Goal: Task Accomplishment & Management: Manage account settings

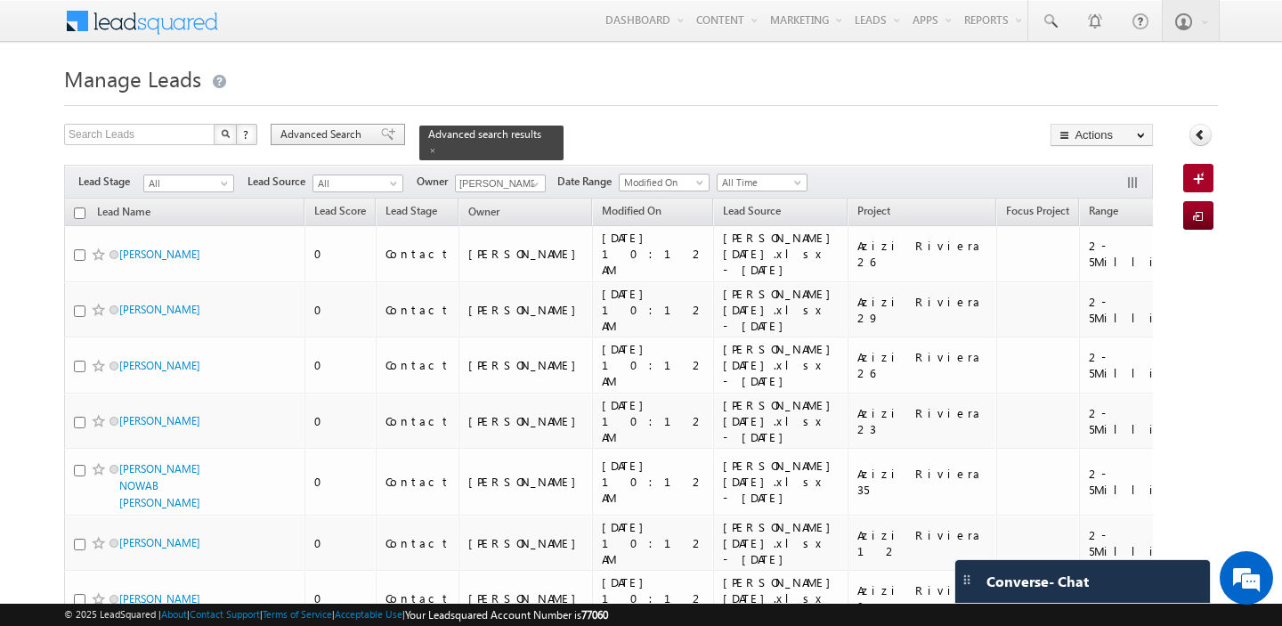
click at [351, 138] on span "Advanced Search" at bounding box center [323, 134] width 86 height 16
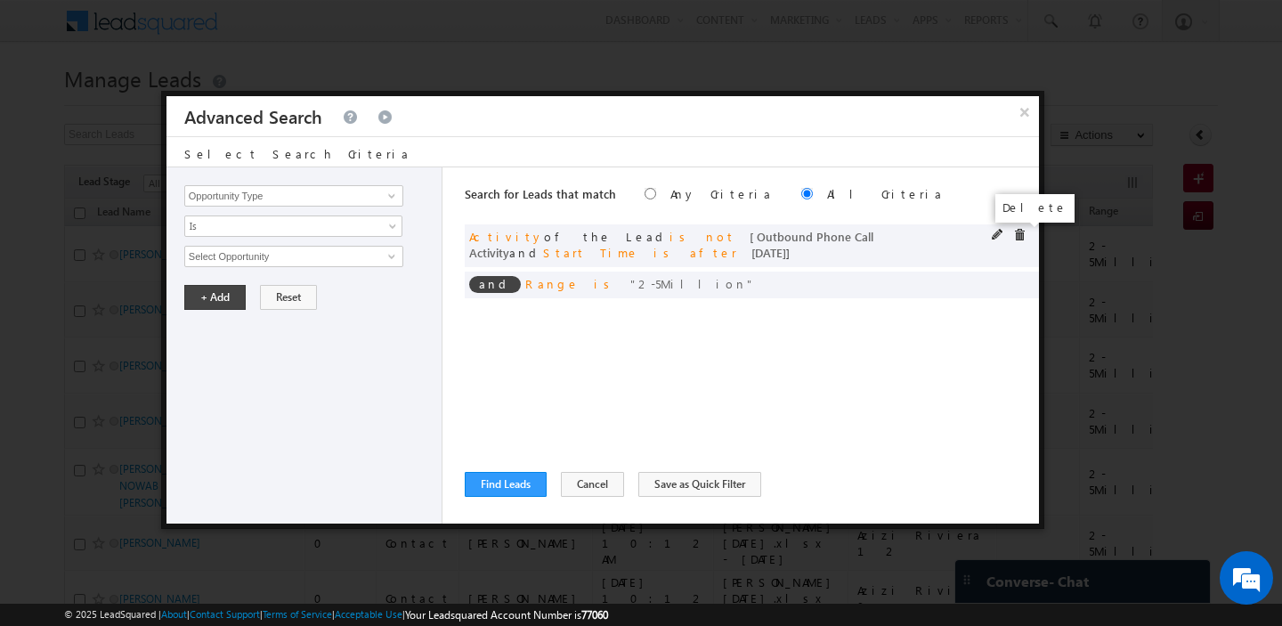
click at [1017, 235] on span at bounding box center [1019, 235] width 12 height 12
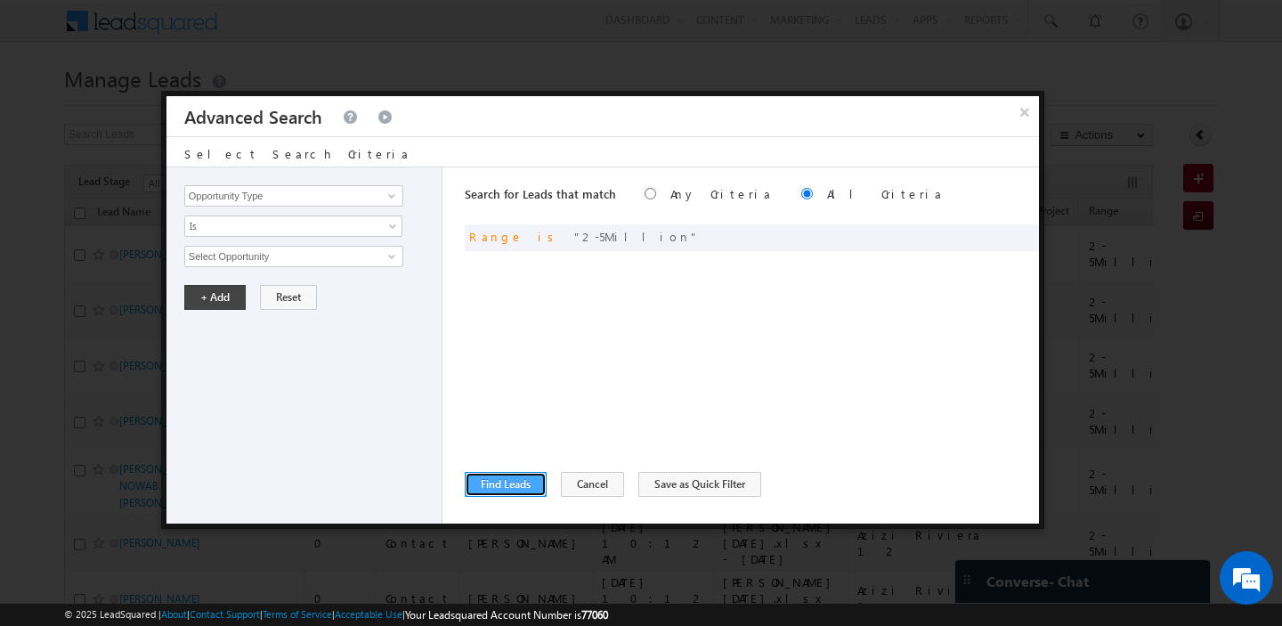
click at [500, 483] on button "Find Leads" at bounding box center [506, 484] width 82 height 25
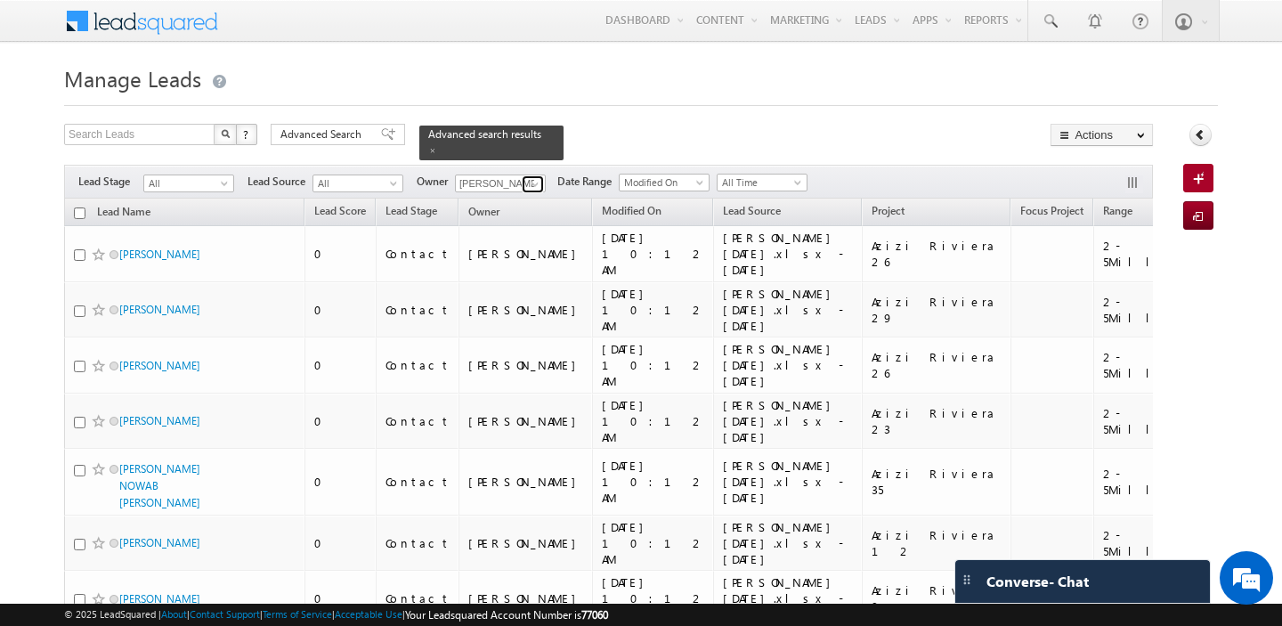
click at [528, 181] on span at bounding box center [535, 184] width 14 height 14
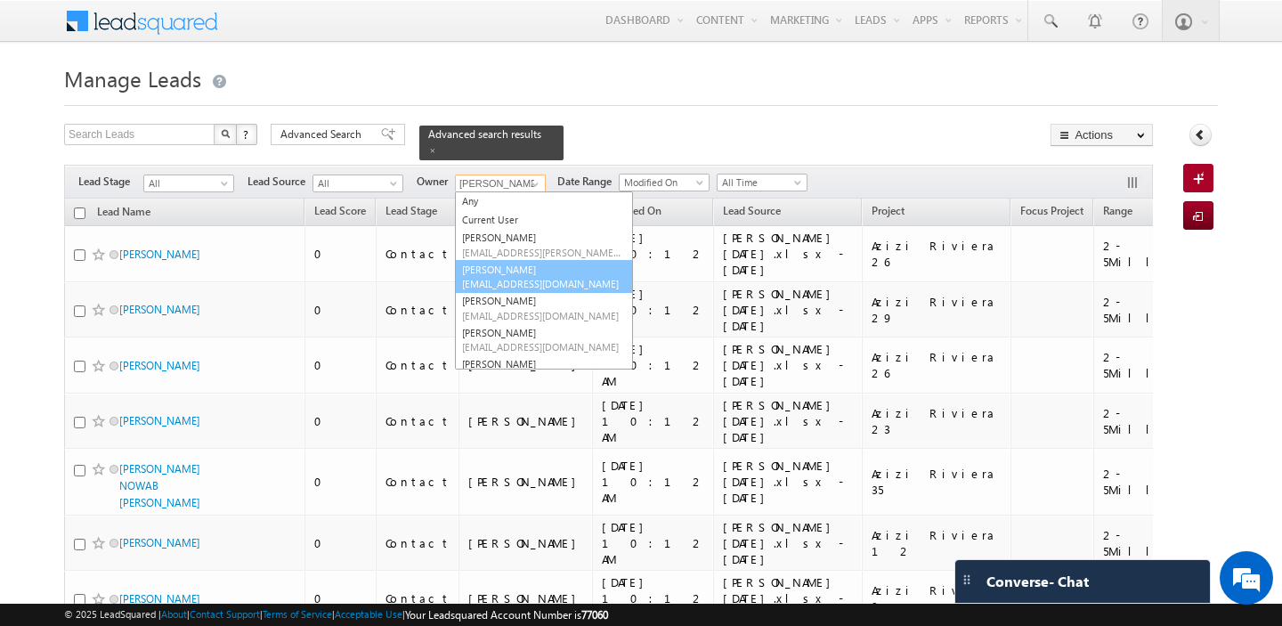
click at [511, 276] on link "[PERSON_NAME] [PERSON_NAME][EMAIL_ADDRESS][DOMAIN_NAME]" at bounding box center [544, 277] width 178 height 34
type input "[PERSON_NAME]"
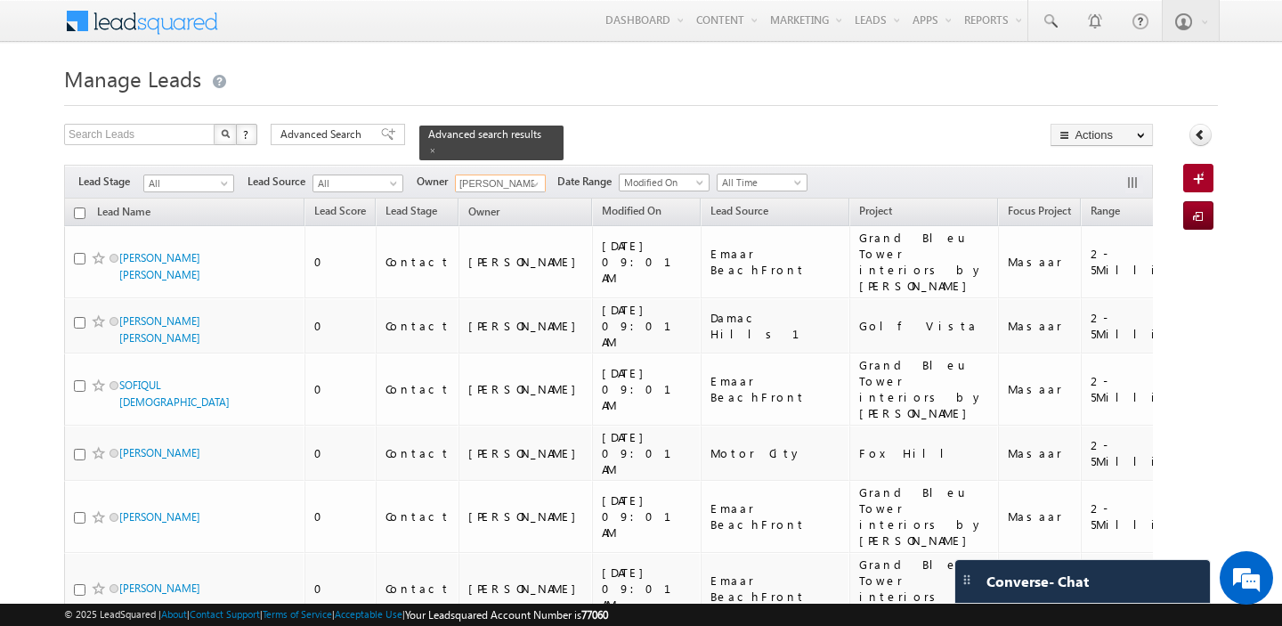
click at [83, 215] on input "checkbox" at bounding box center [80, 213] width 12 height 12
checkbox input "true"
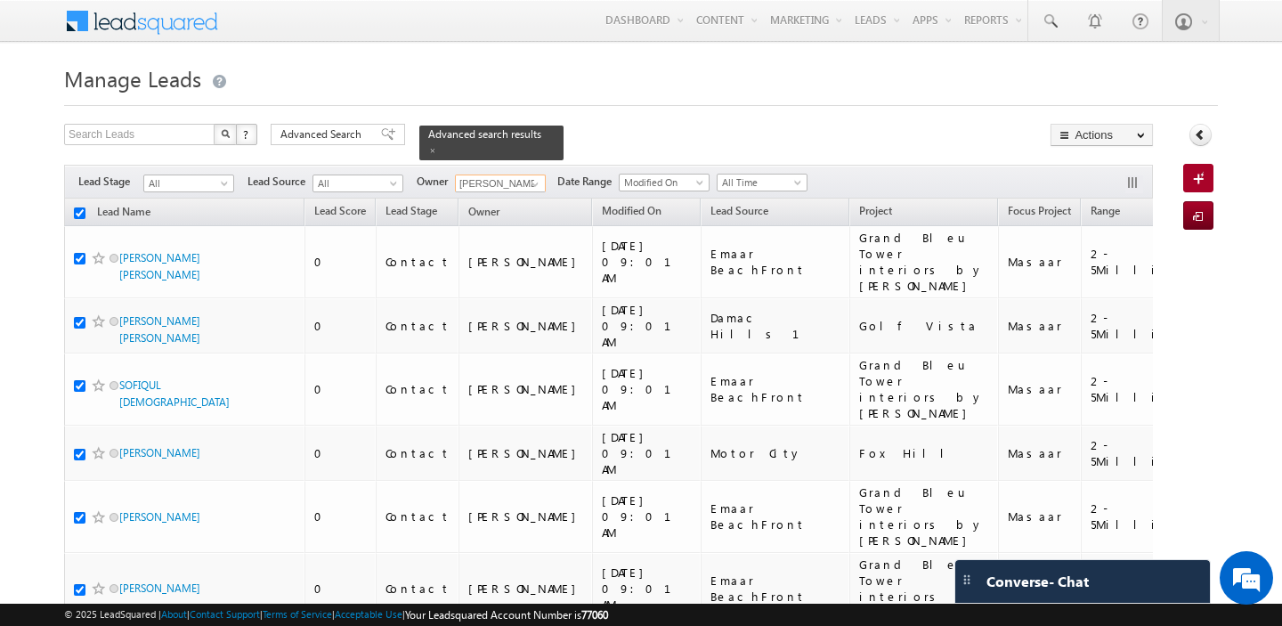
checkbox input "true"
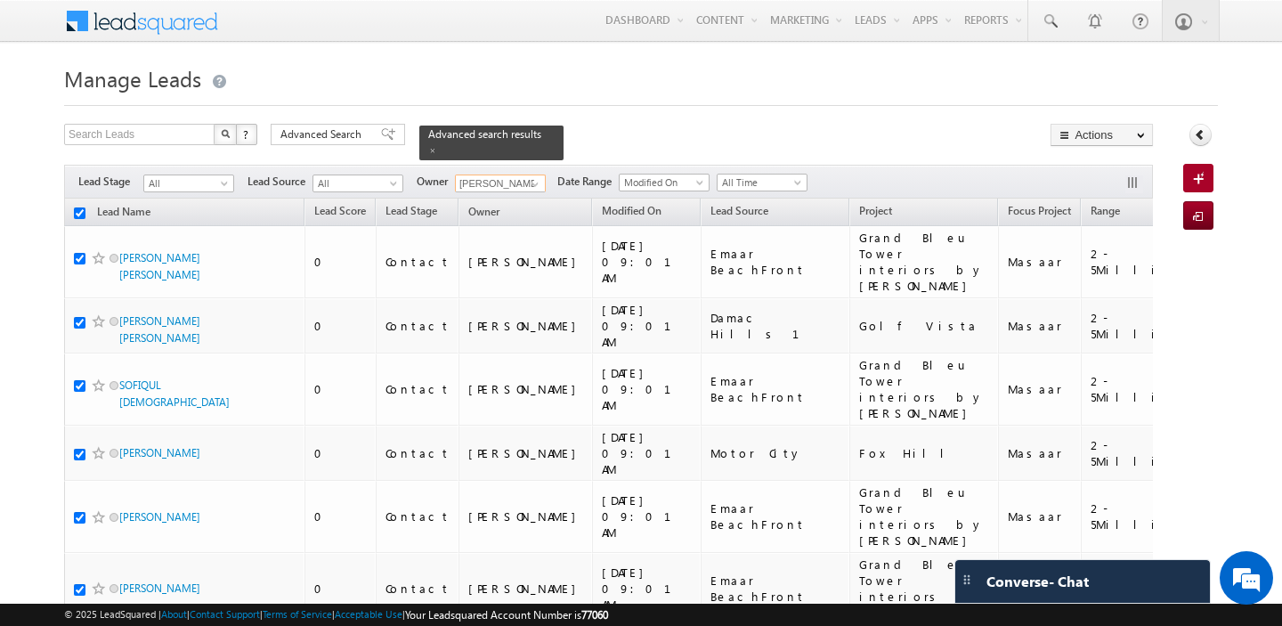
checkbox input "true"
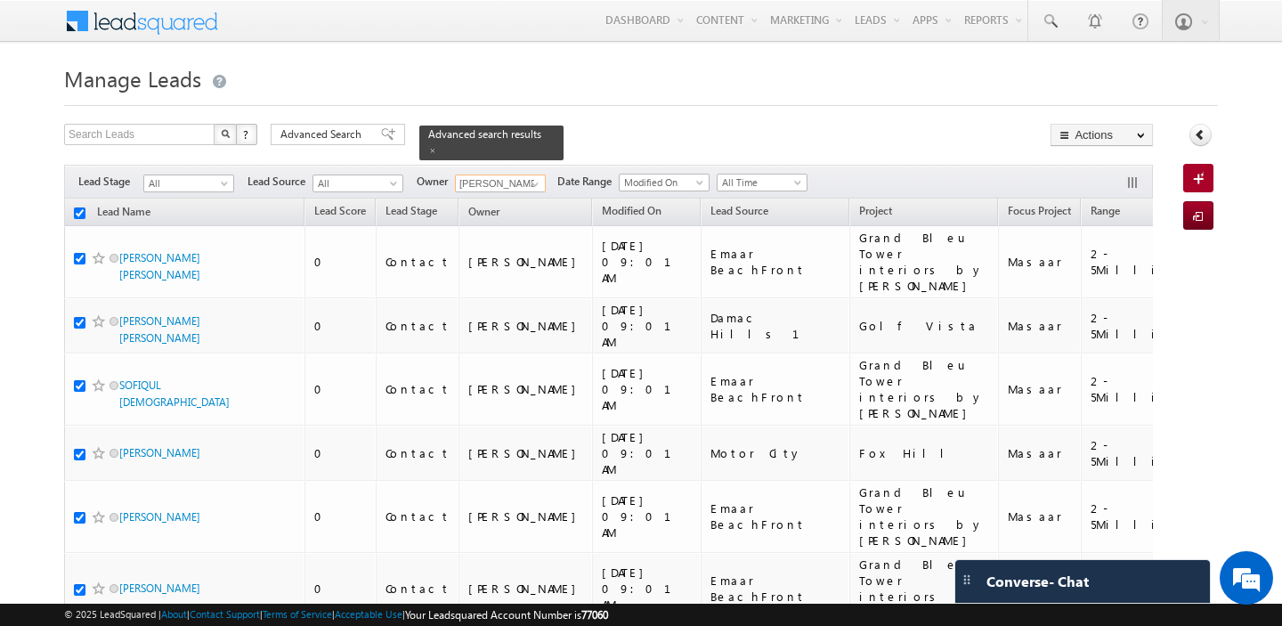
checkbox input "true"
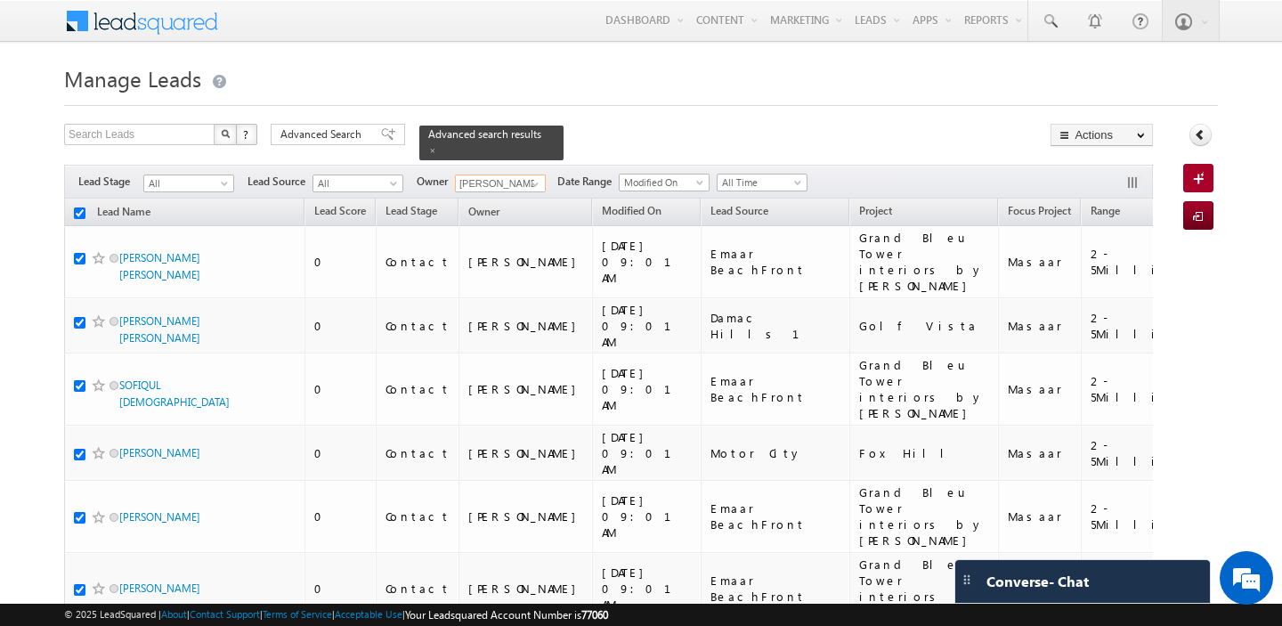
checkbox input "true"
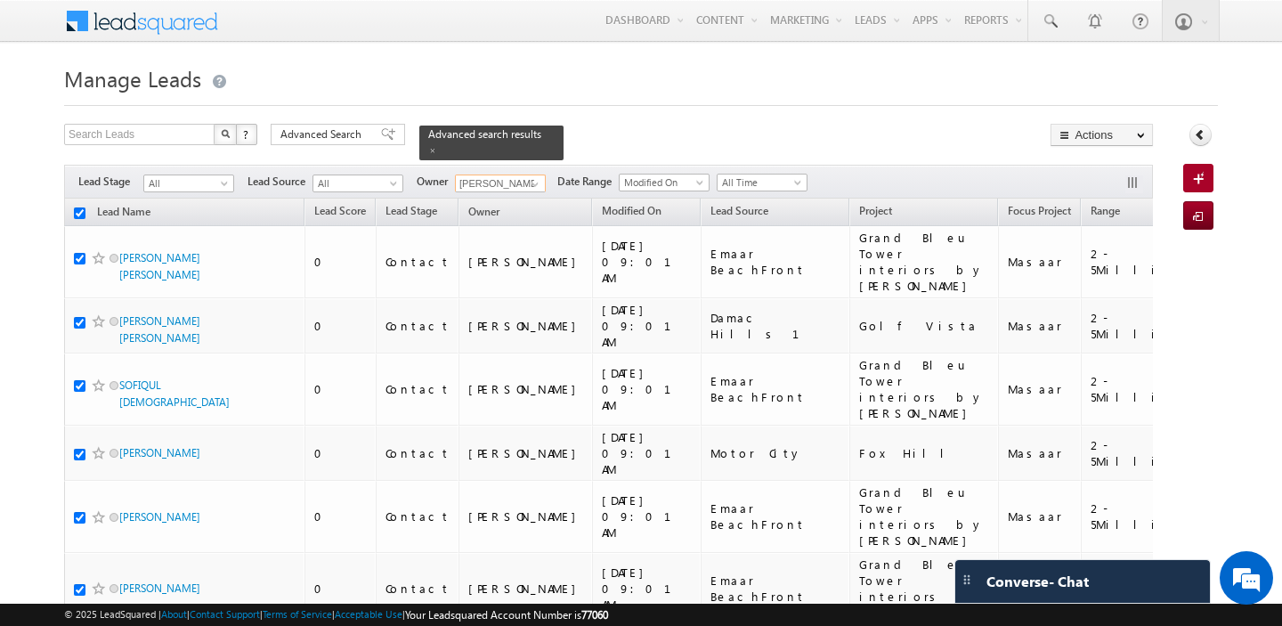
checkbox input "true"
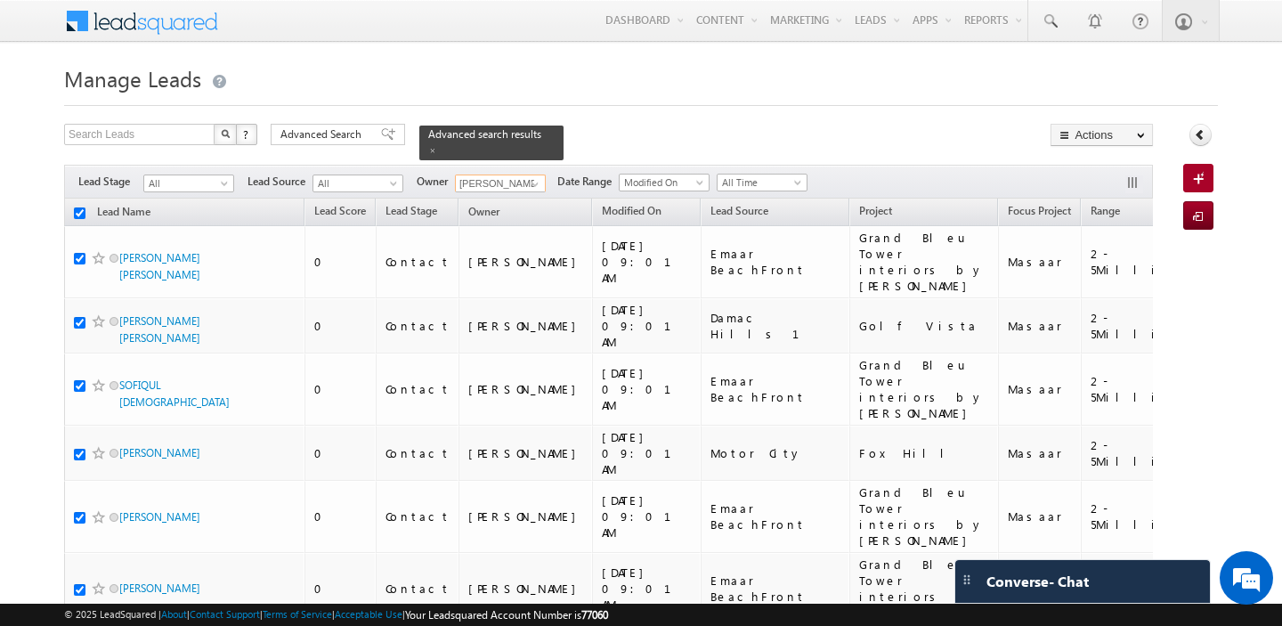
checkbox input "true"
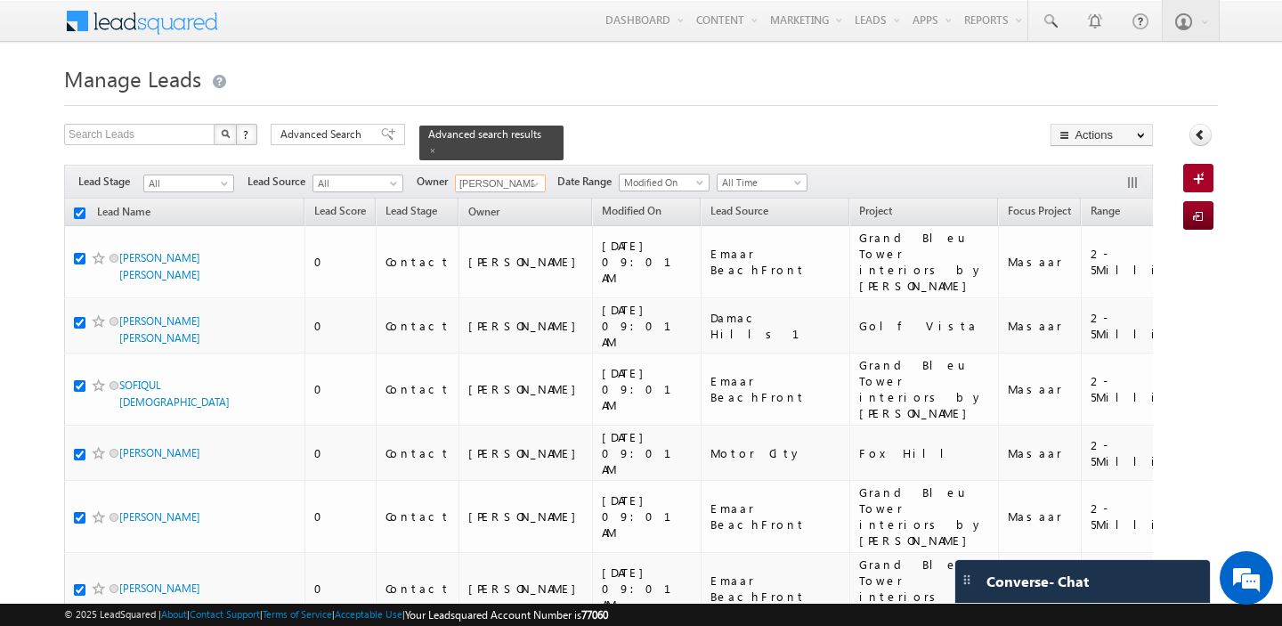
checkbox input "true"
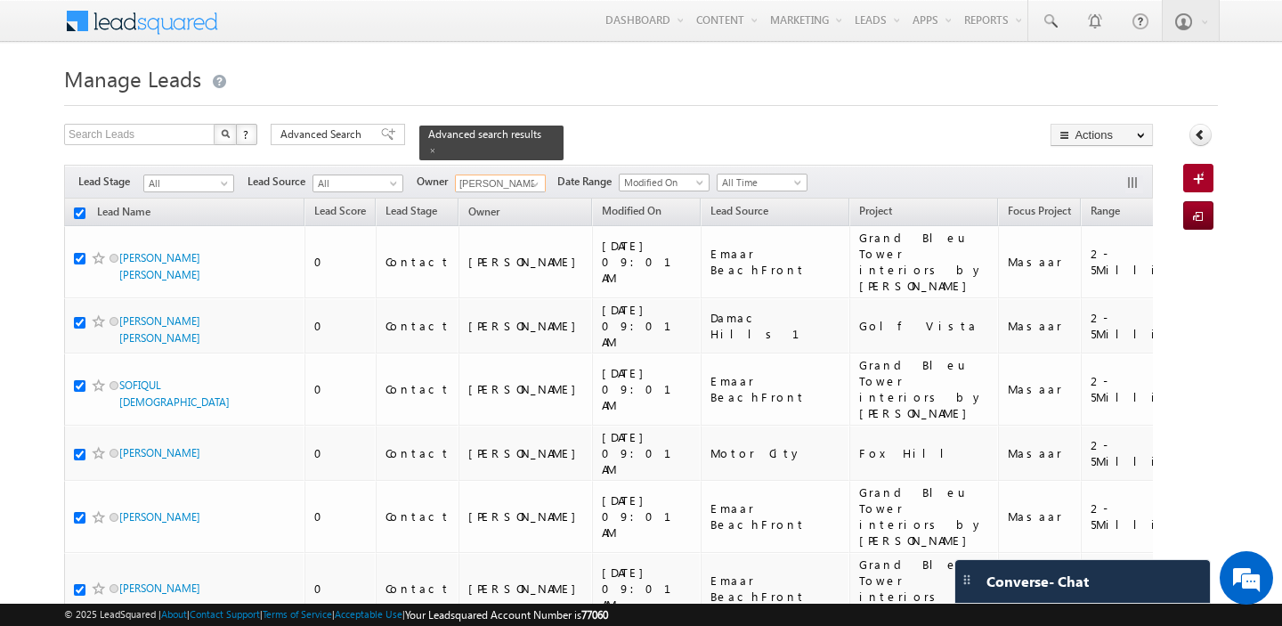
checkbox input "true"
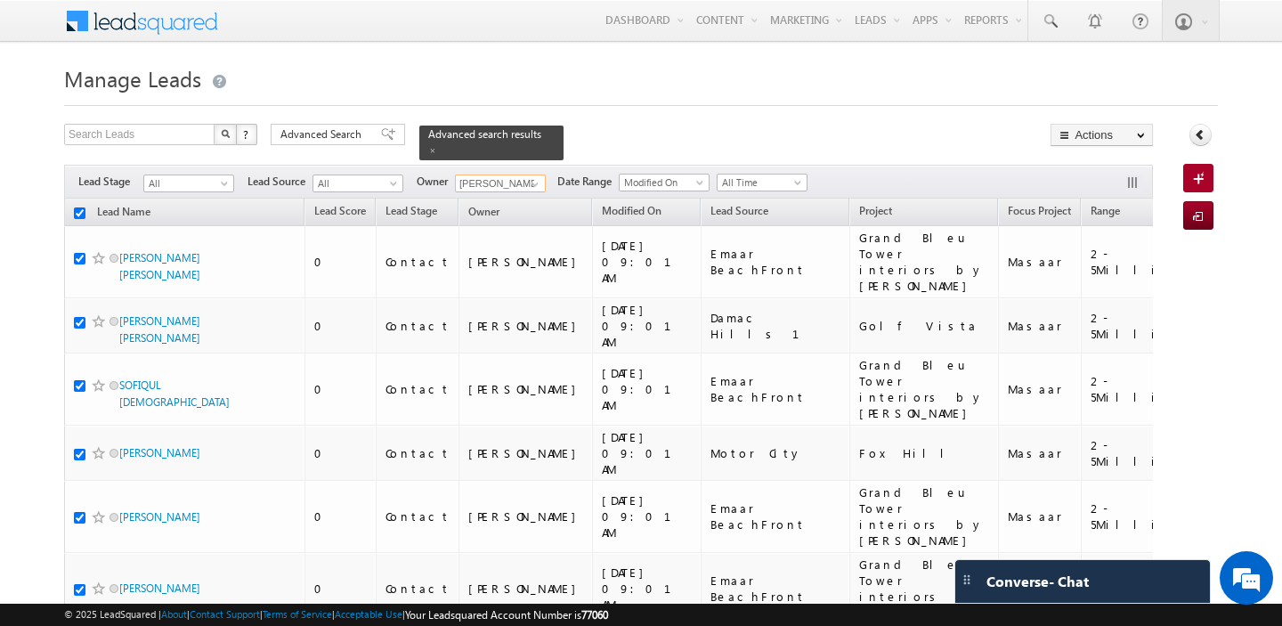
checkbox input "true"
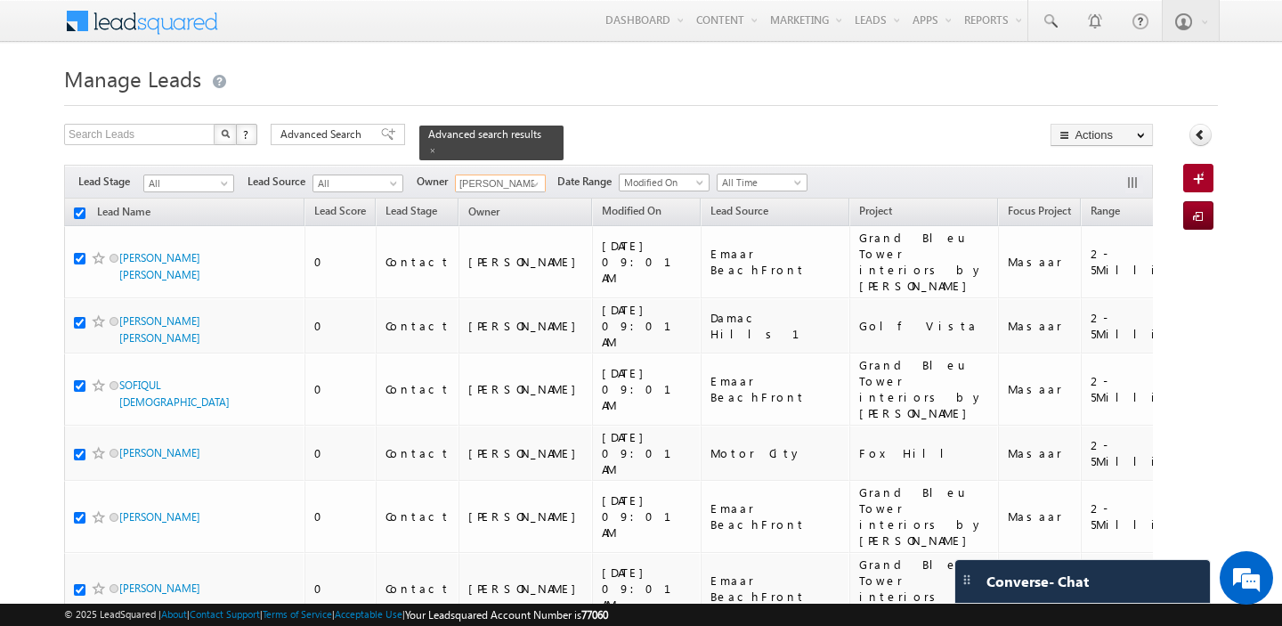
checkbox input "true"
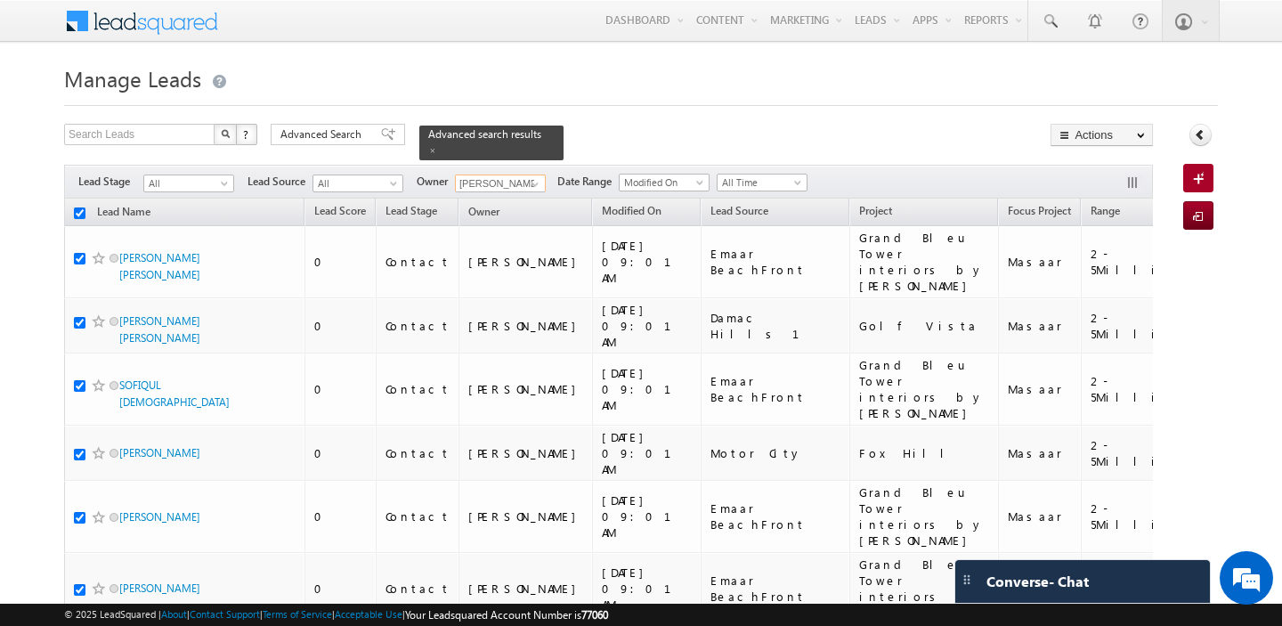
checkbox input "true"
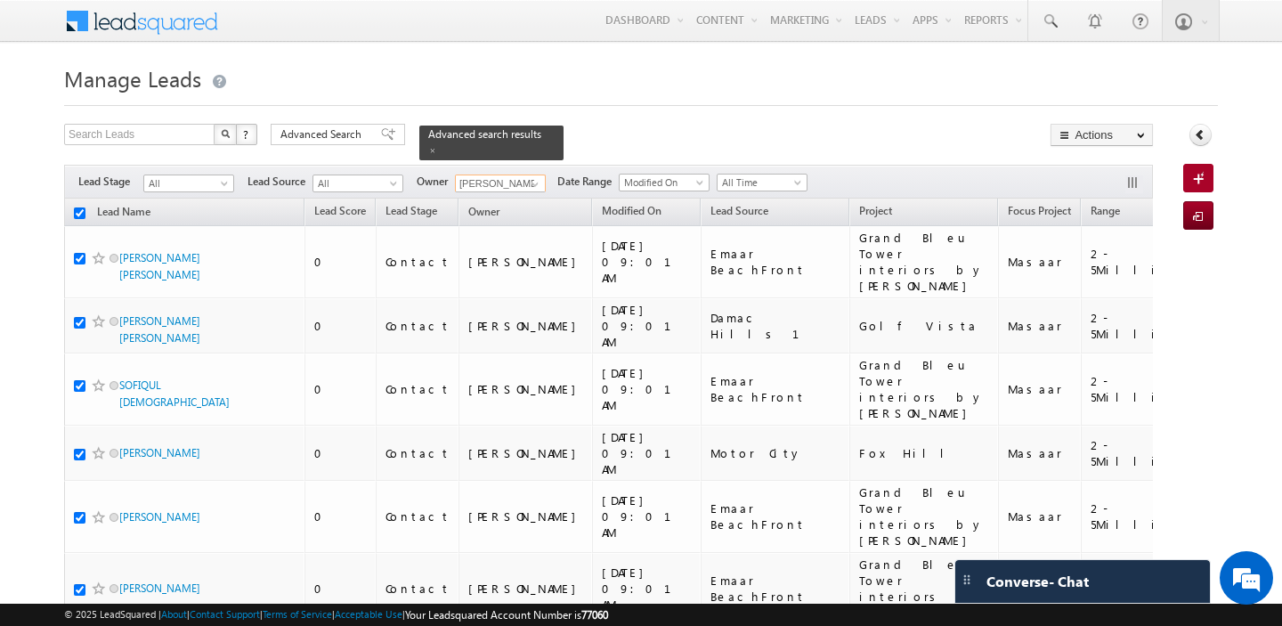
checkbox input "true"
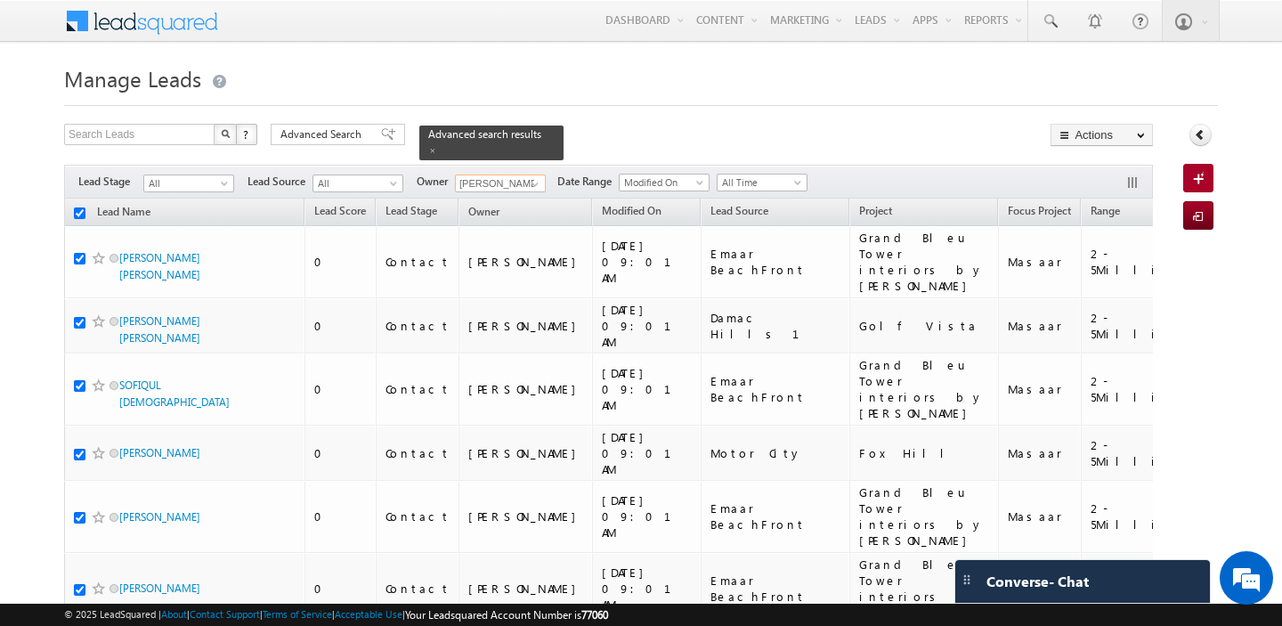
checkbox input "true"
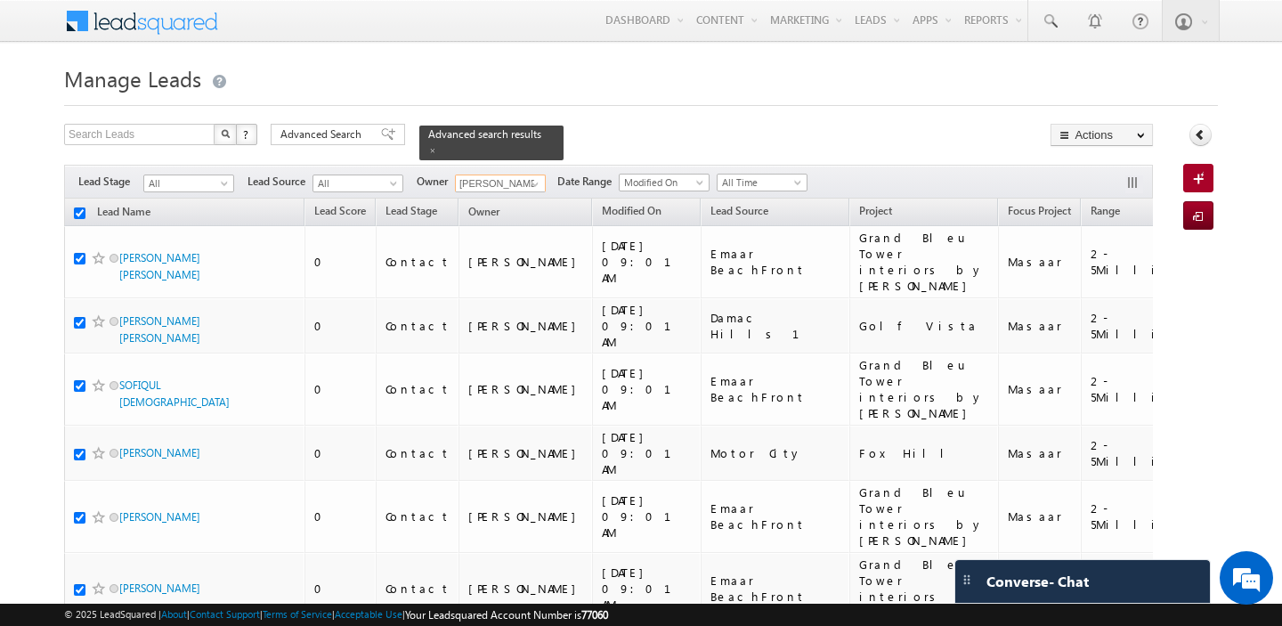
checkbox input "true"
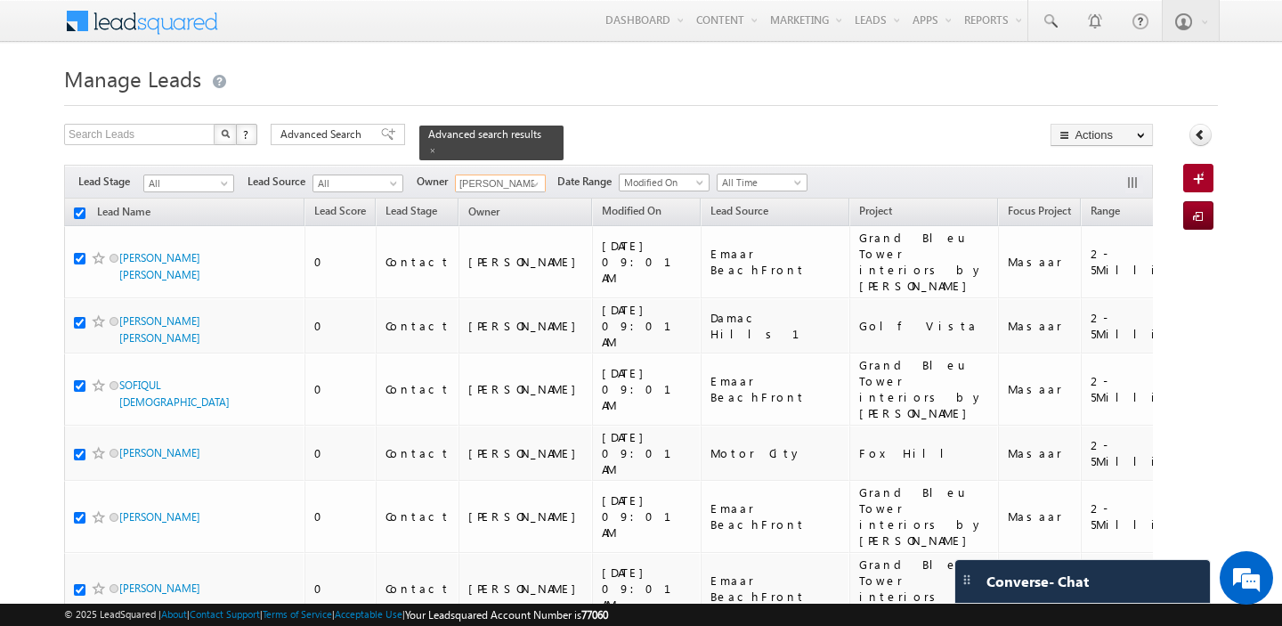
checkbox input "true"
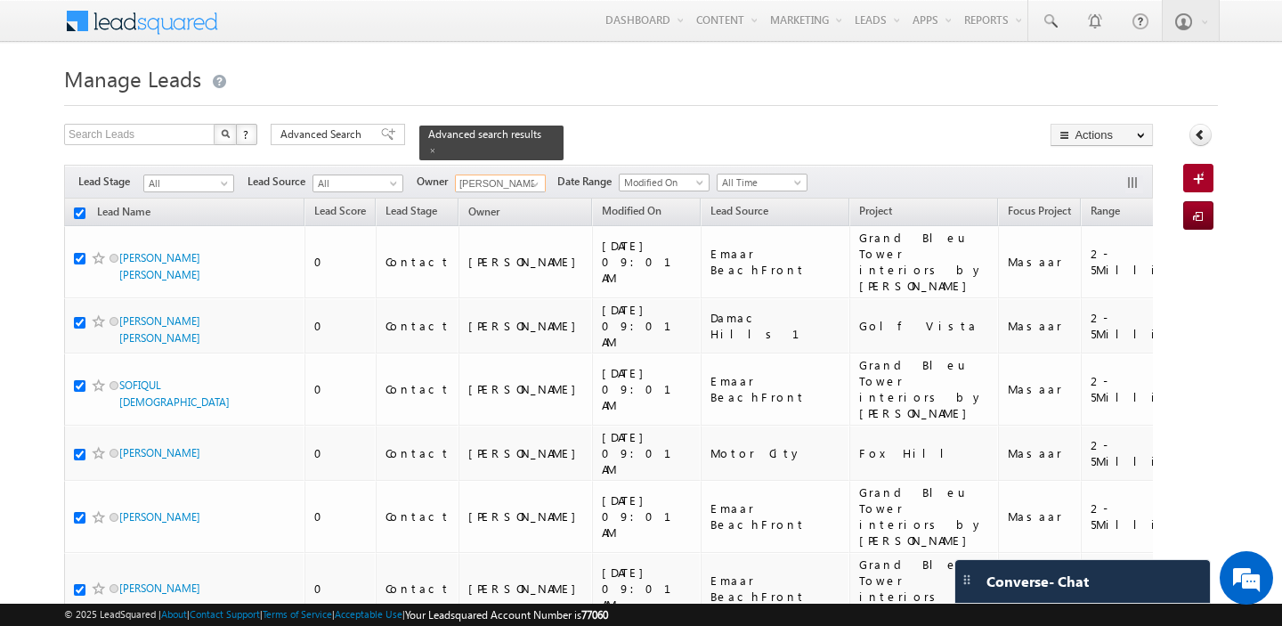
checkbox input "true"
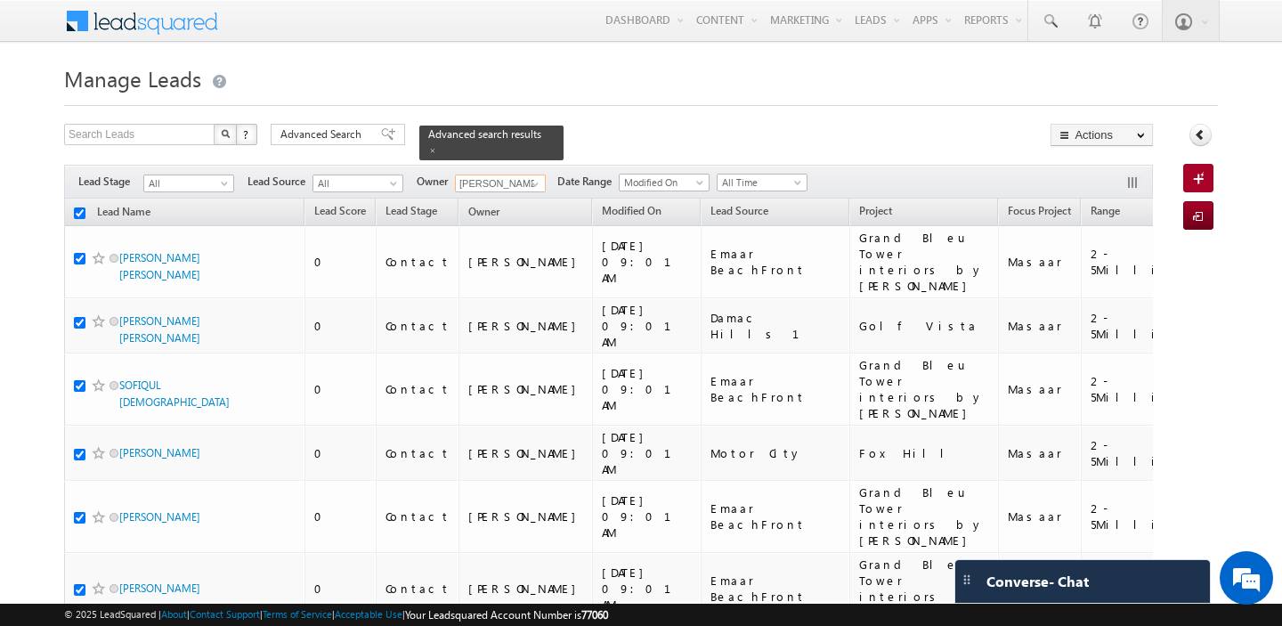
checkbox input "true"
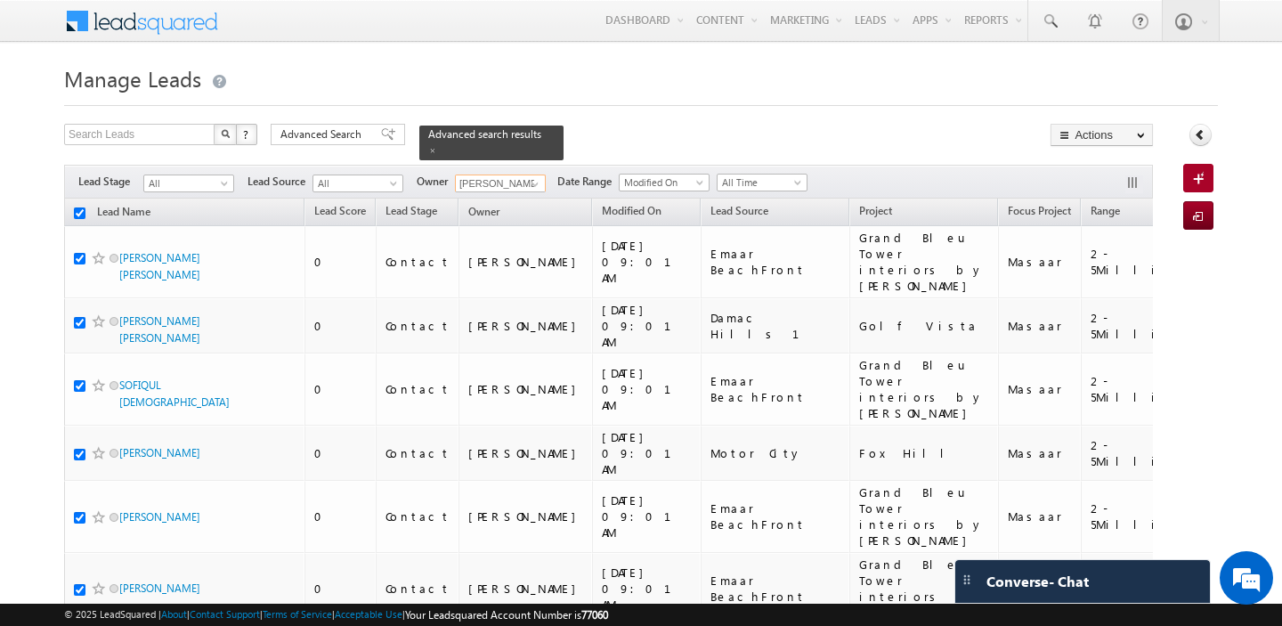
checkbox input "true"
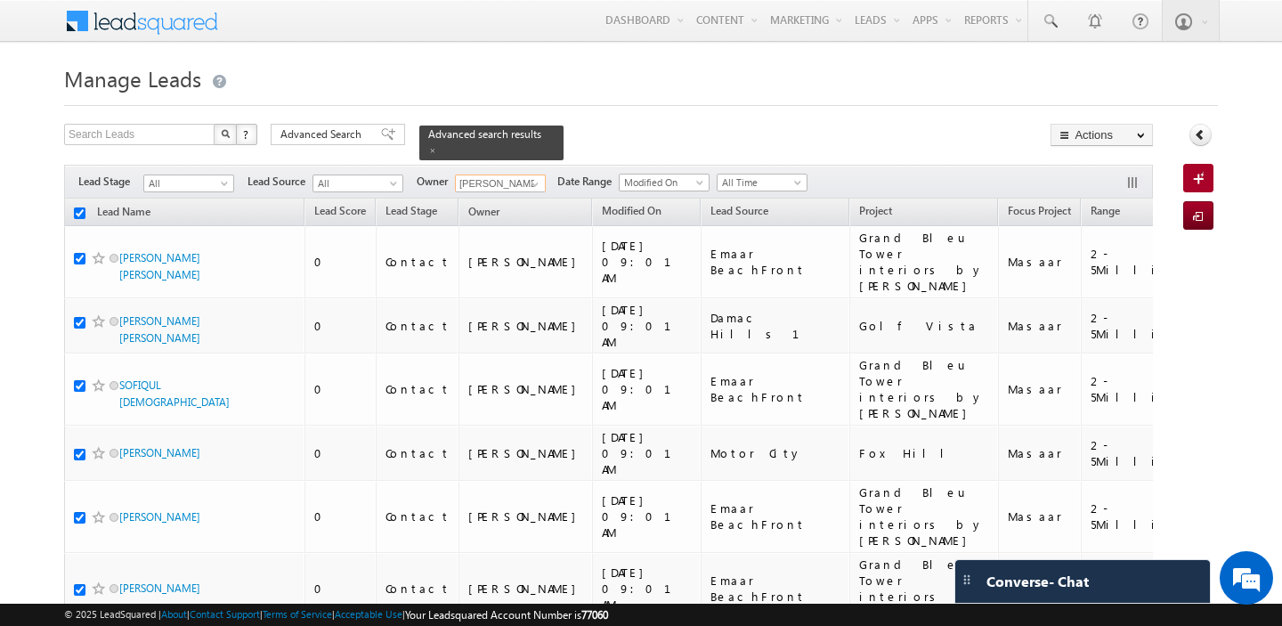
checkbox input "true"
click at [83, 215] on input "checkbox" at bounding box center [80, 213] width 12 height 12
checkbox input "false"
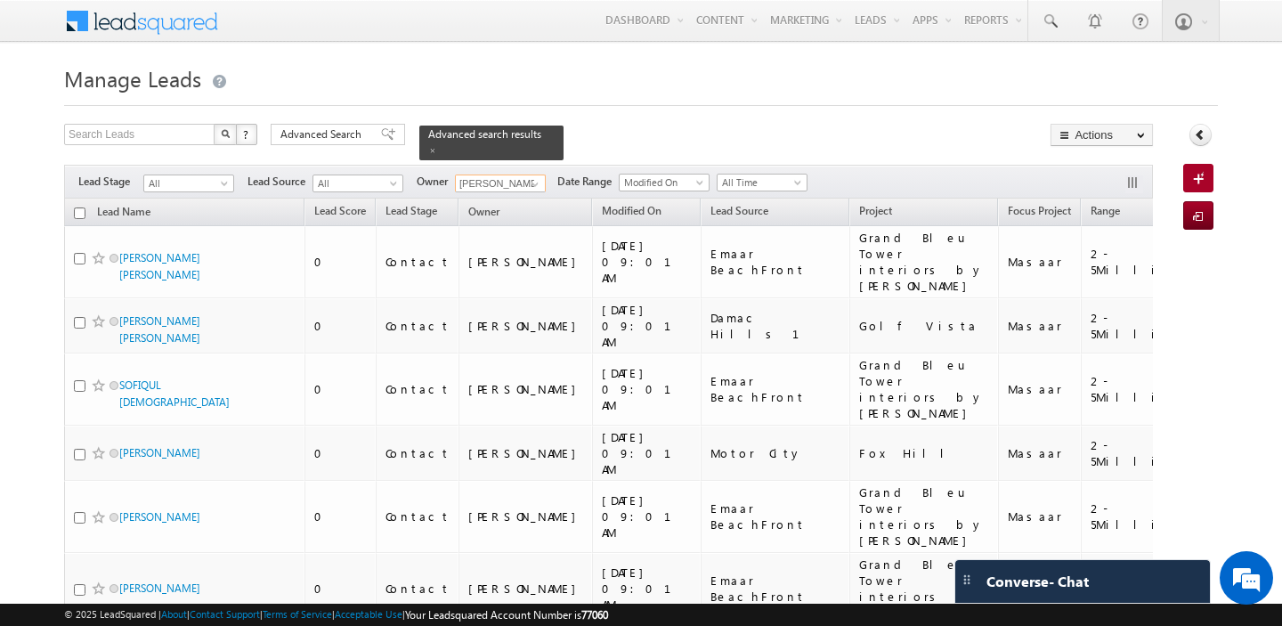
checkbox input "false"
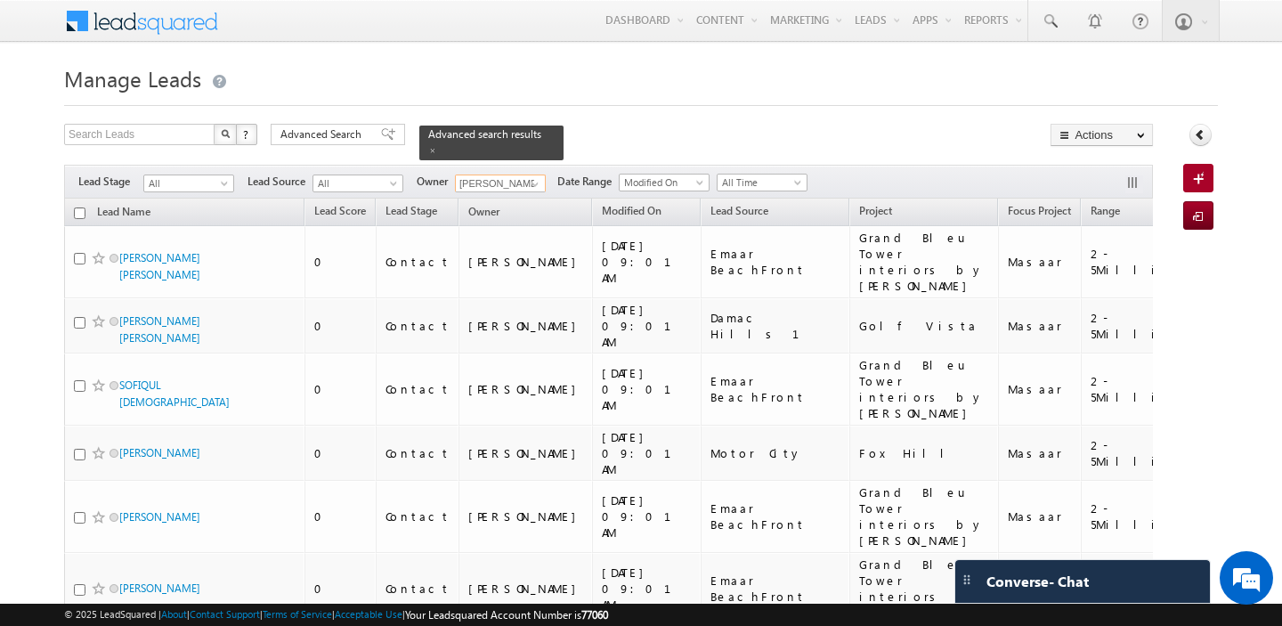
checkbox input "false"
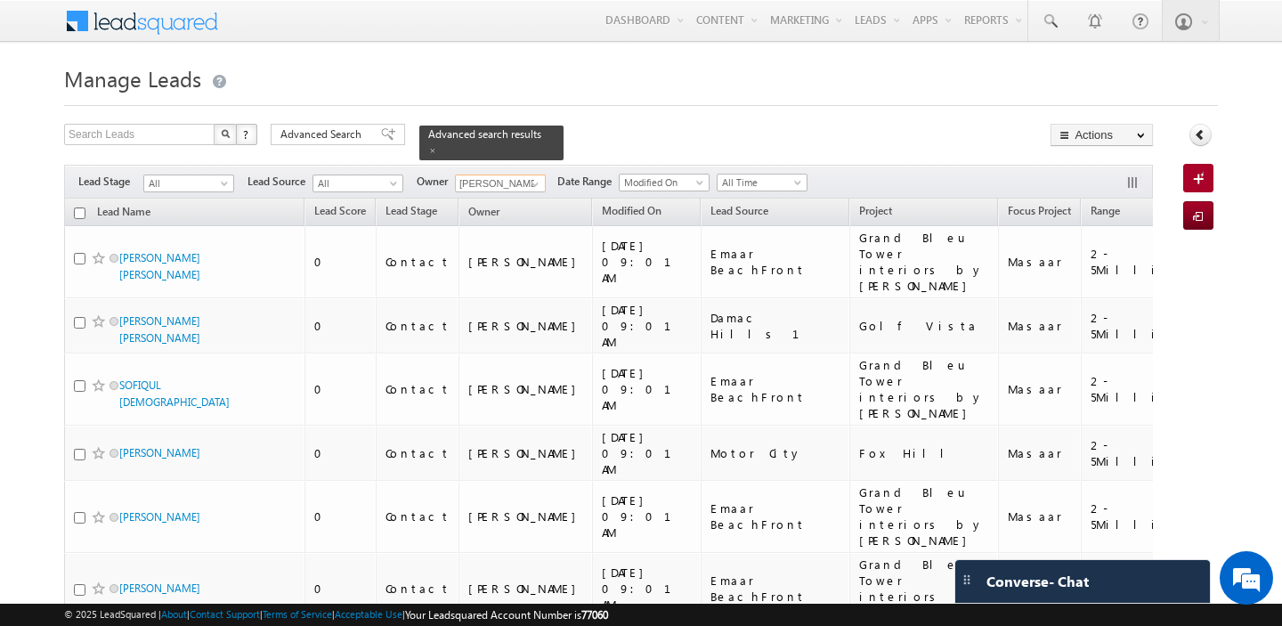
checkbox input "false"
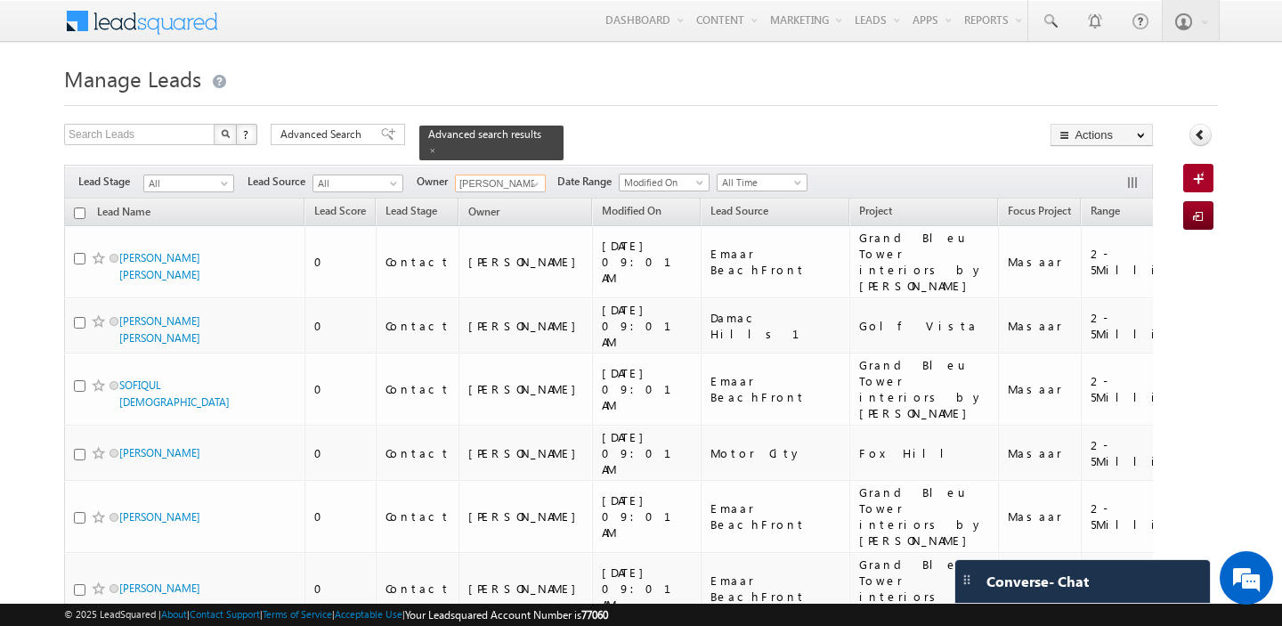
checkbox input "false"
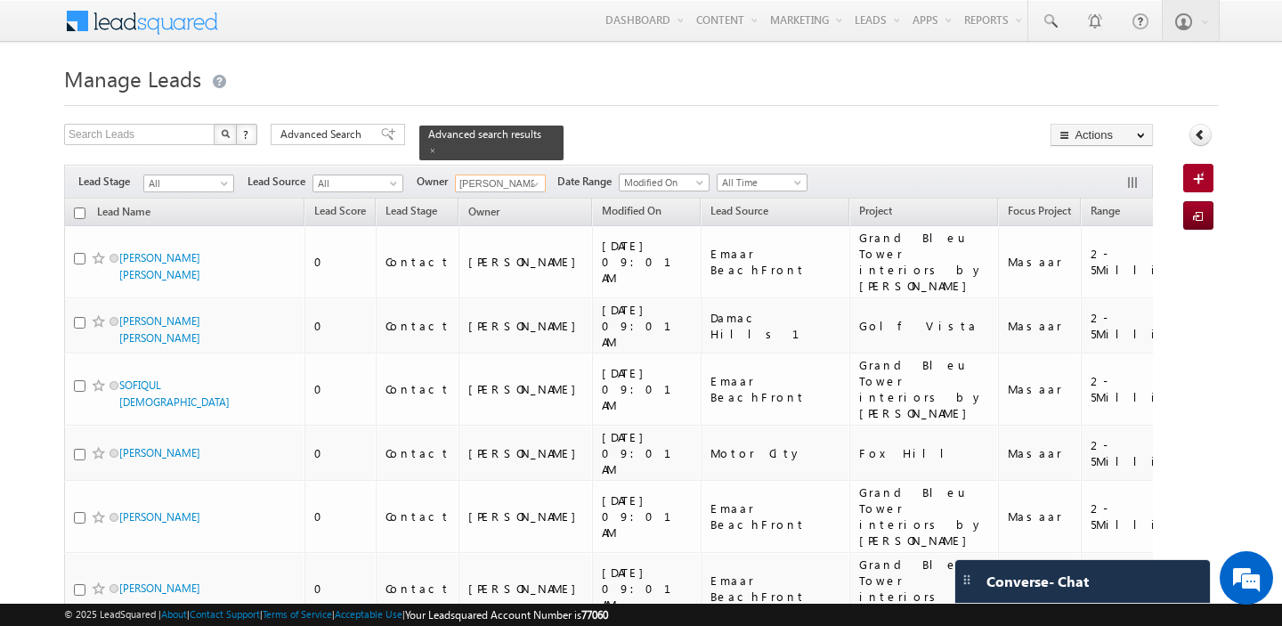
checkbox input "false"
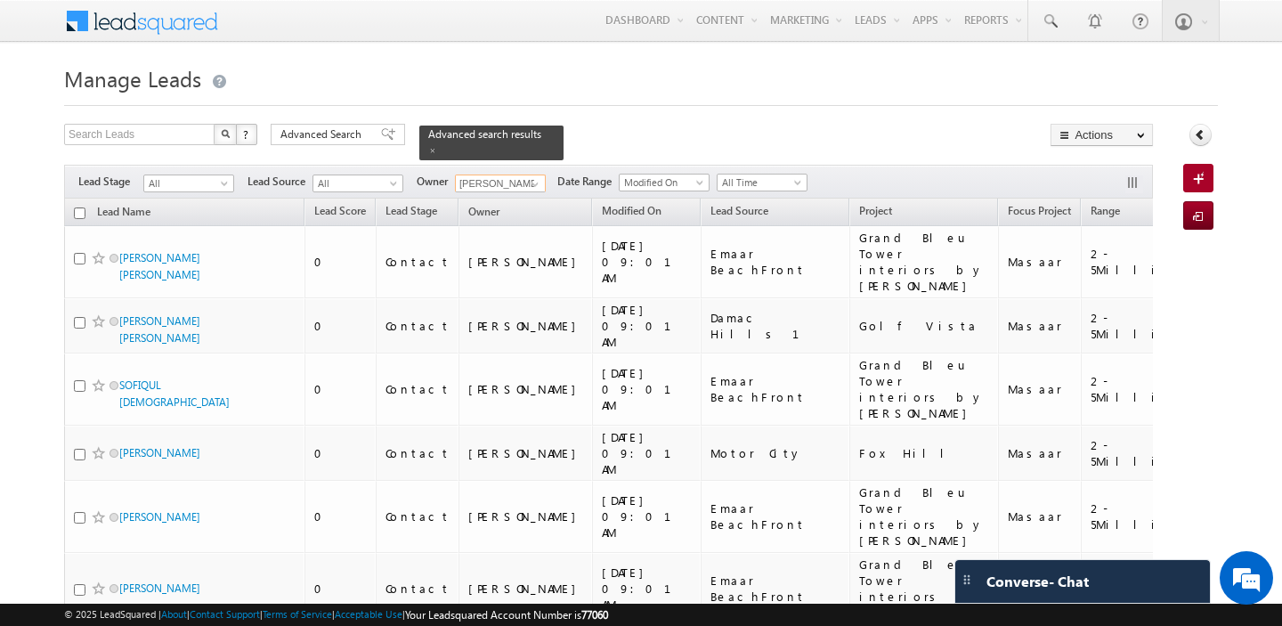
checkbox input "false"
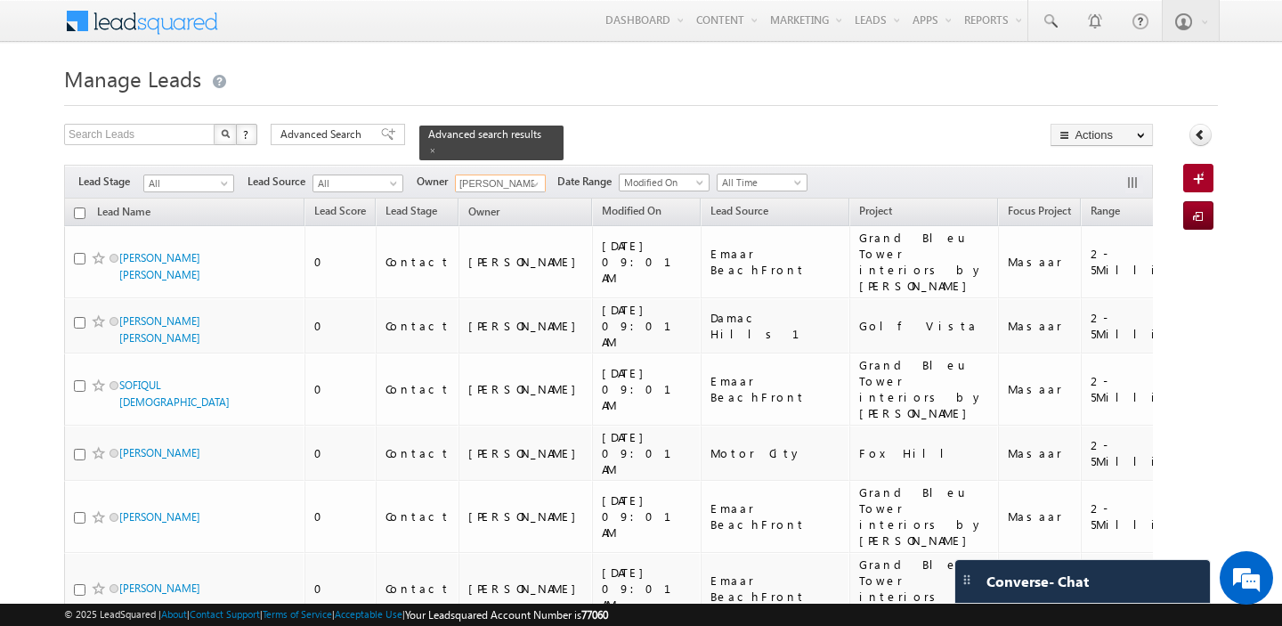
checkbox input "false"
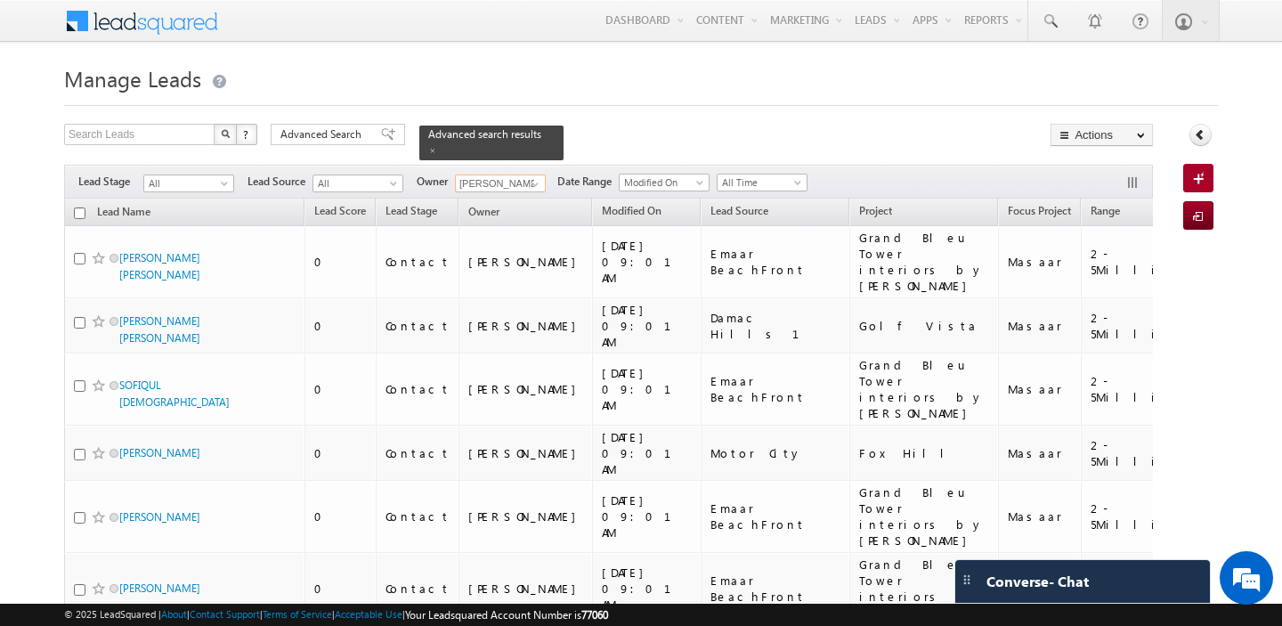
checkbox input "false"
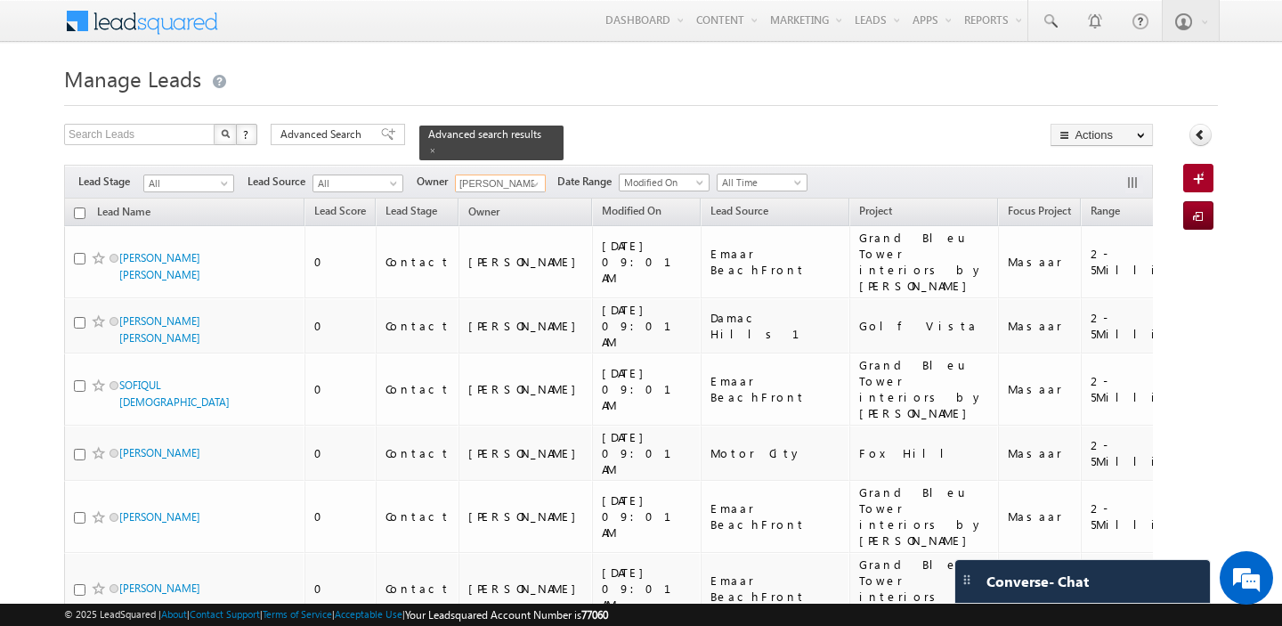
checkbox input "false"
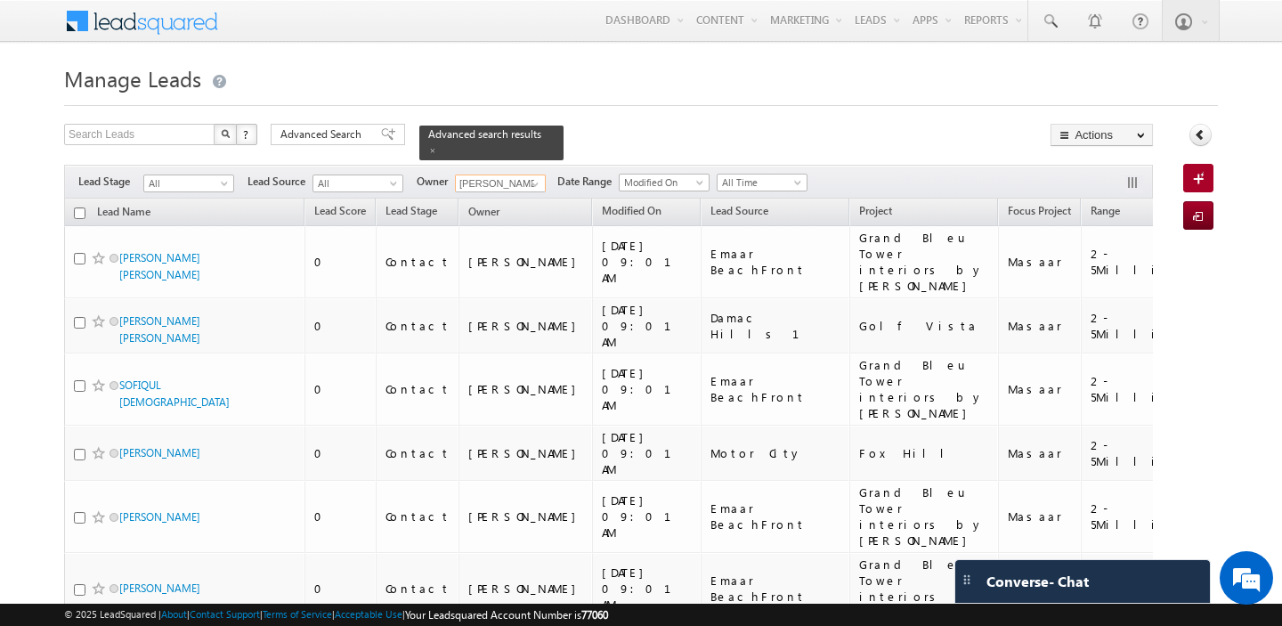
checkbox input "false"
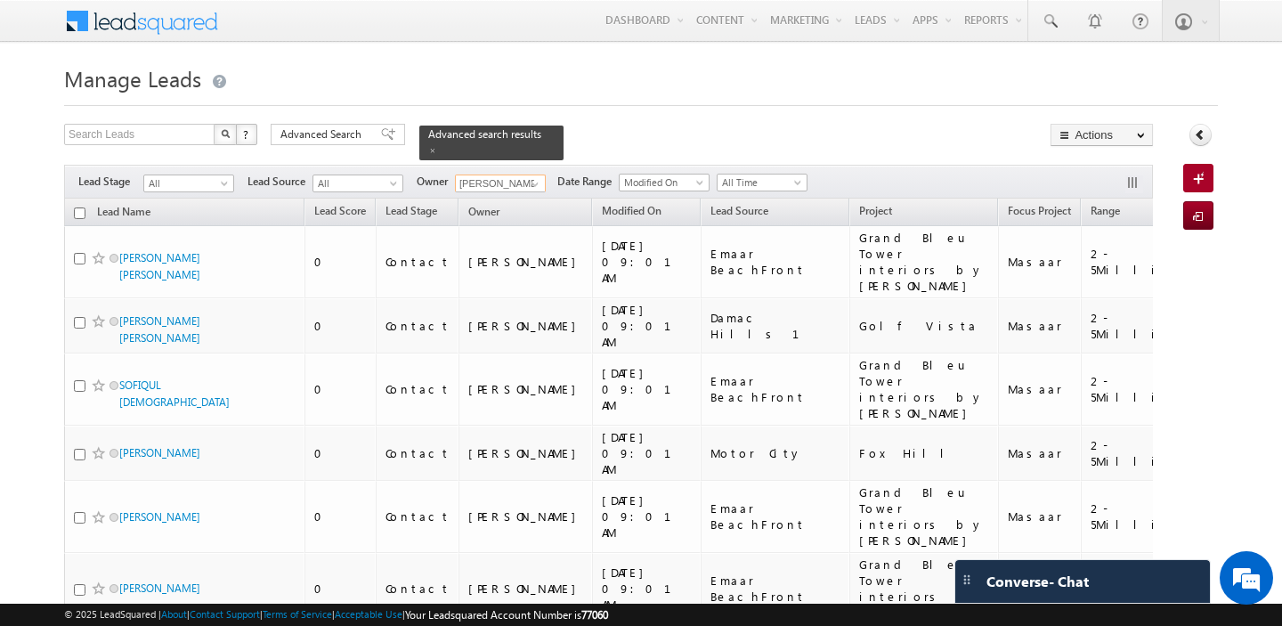
checkbox input "false"
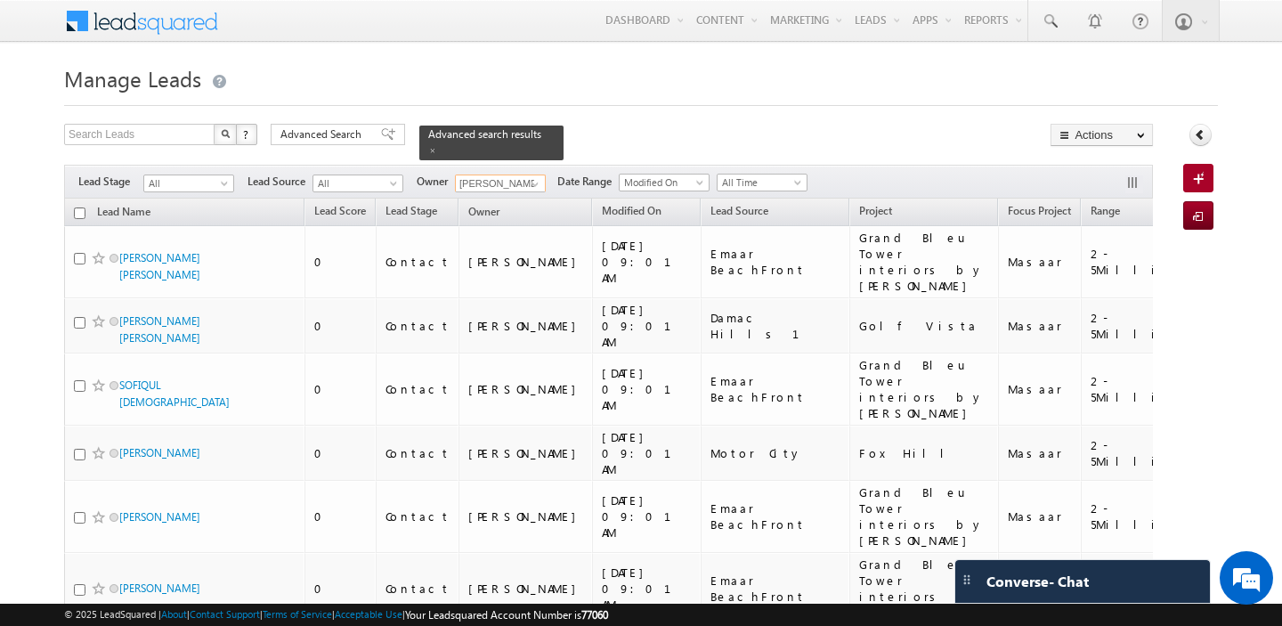
checkbox input "false"
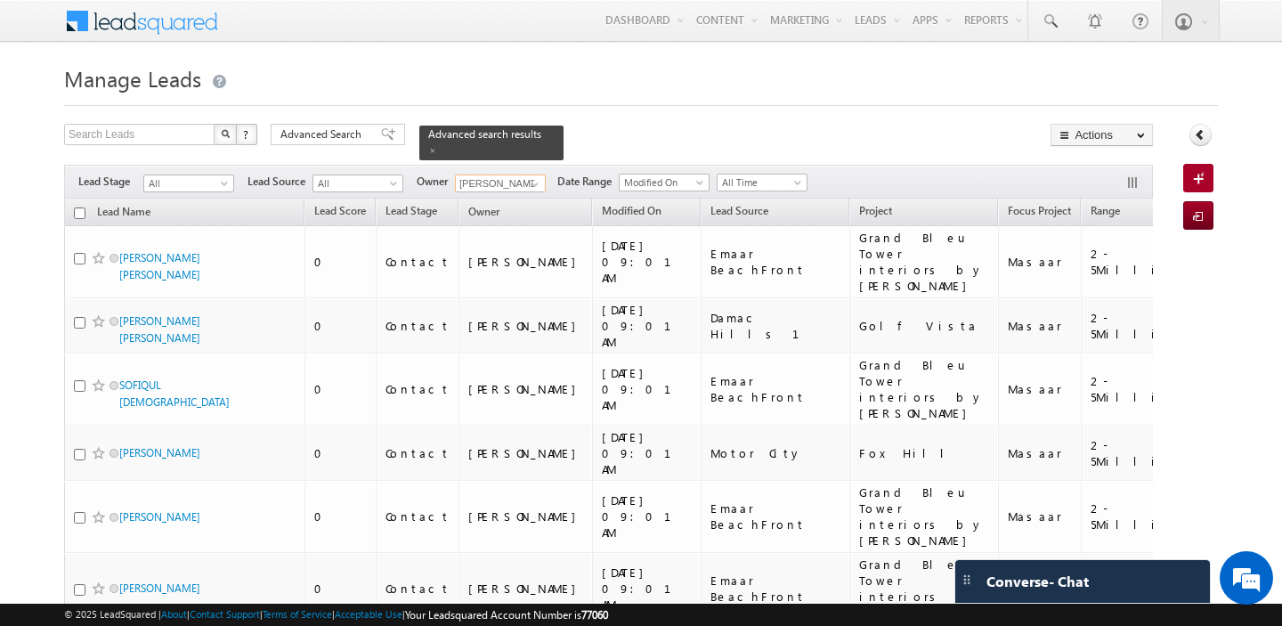
checkbox input "false"
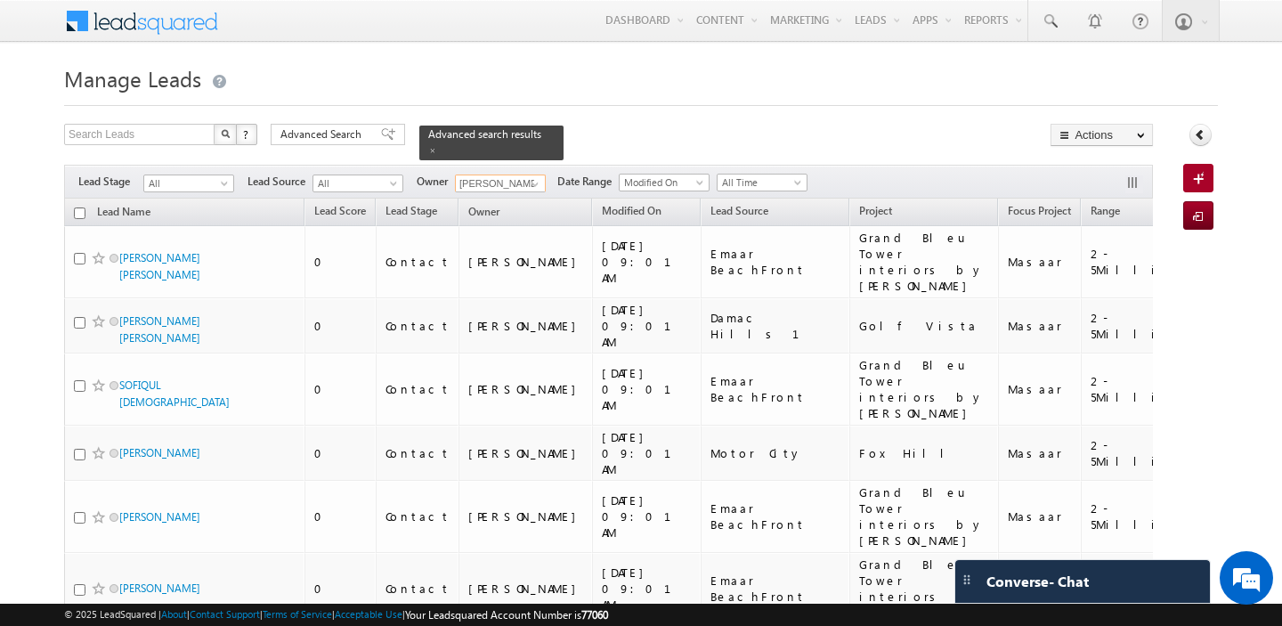
checkbox input "false"
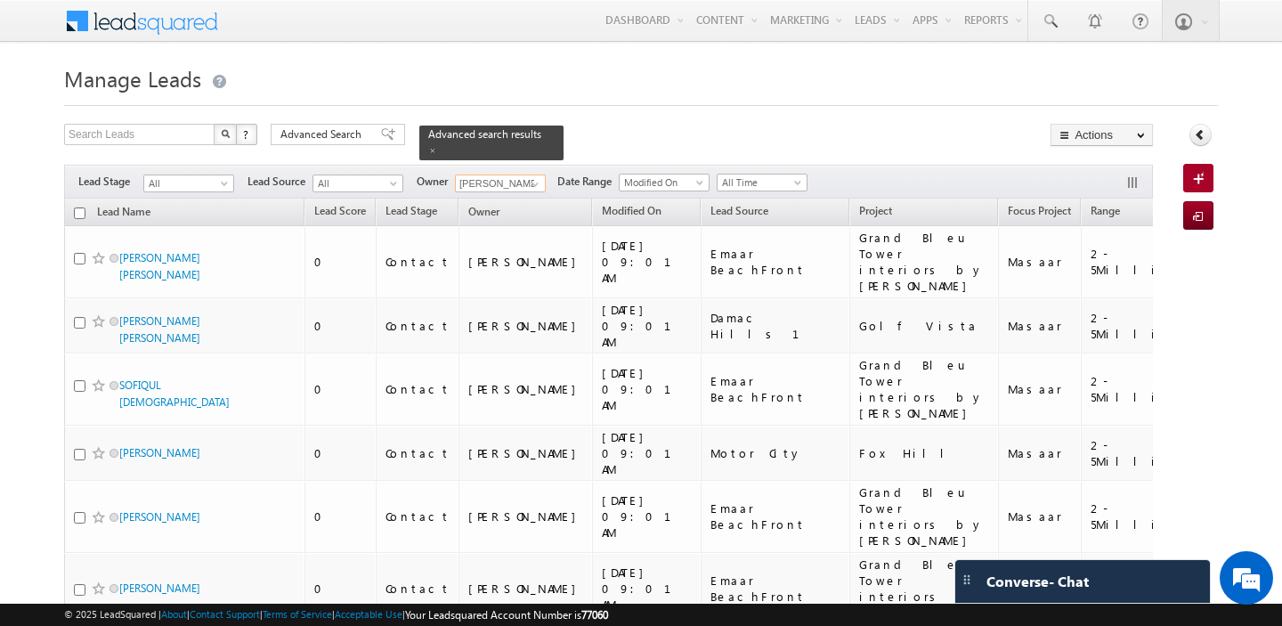
checkbox input "false"
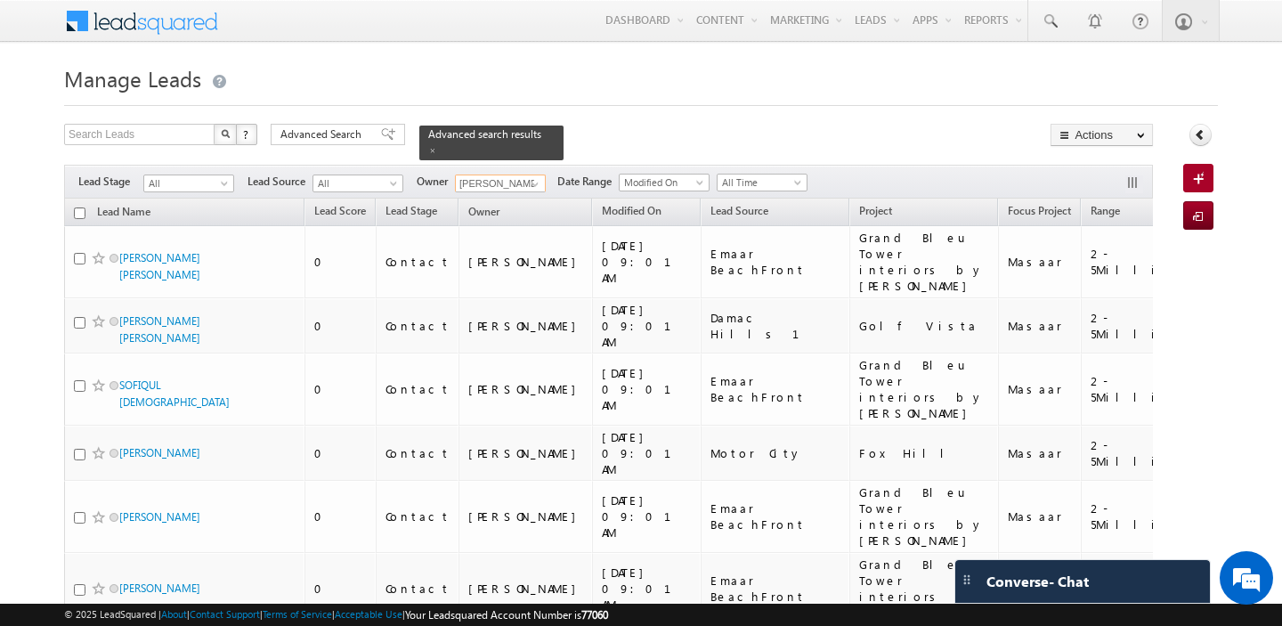
checkbox input "false"
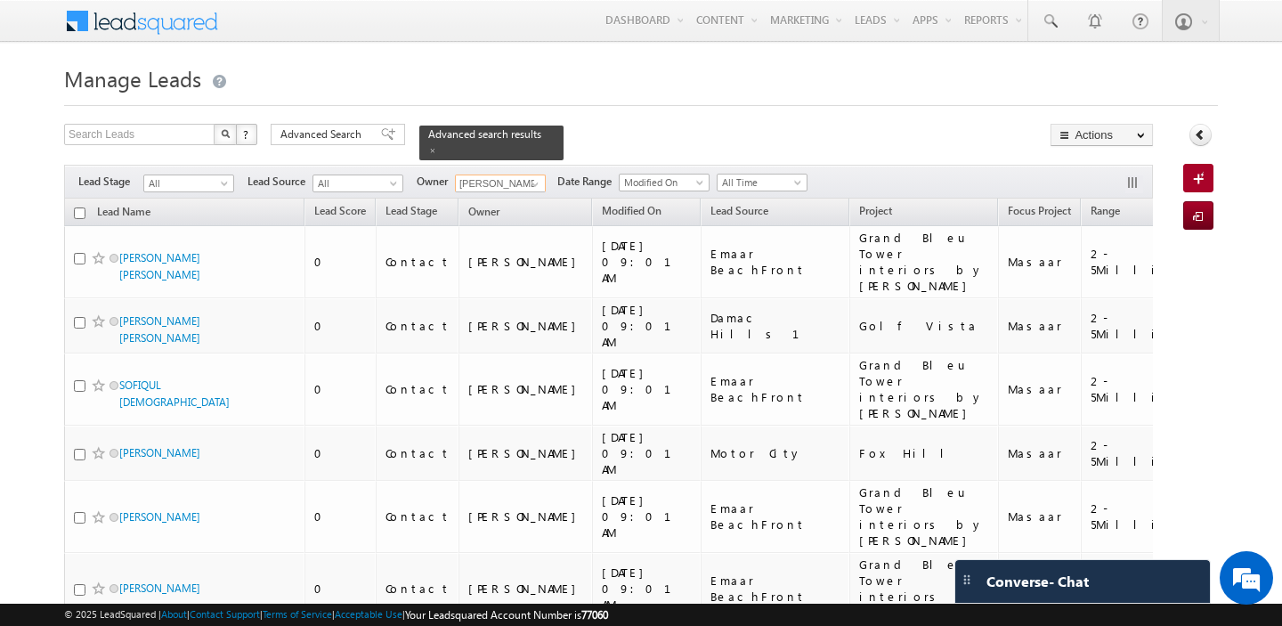
checkbox input "false"
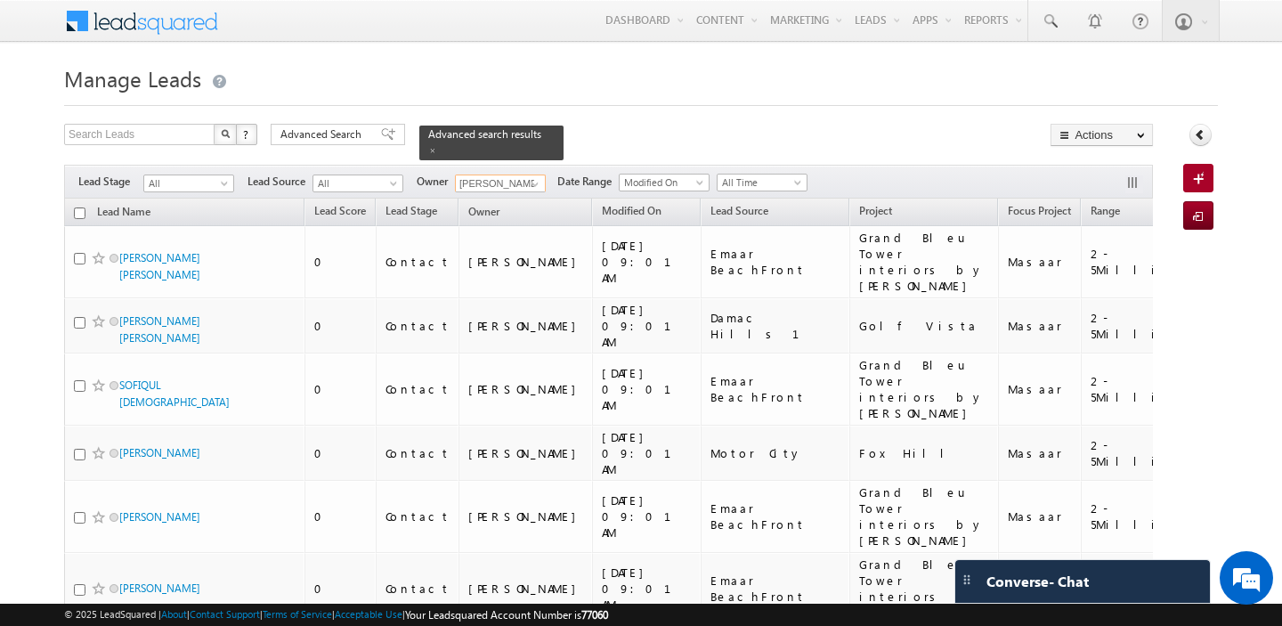
checkbox input "false"
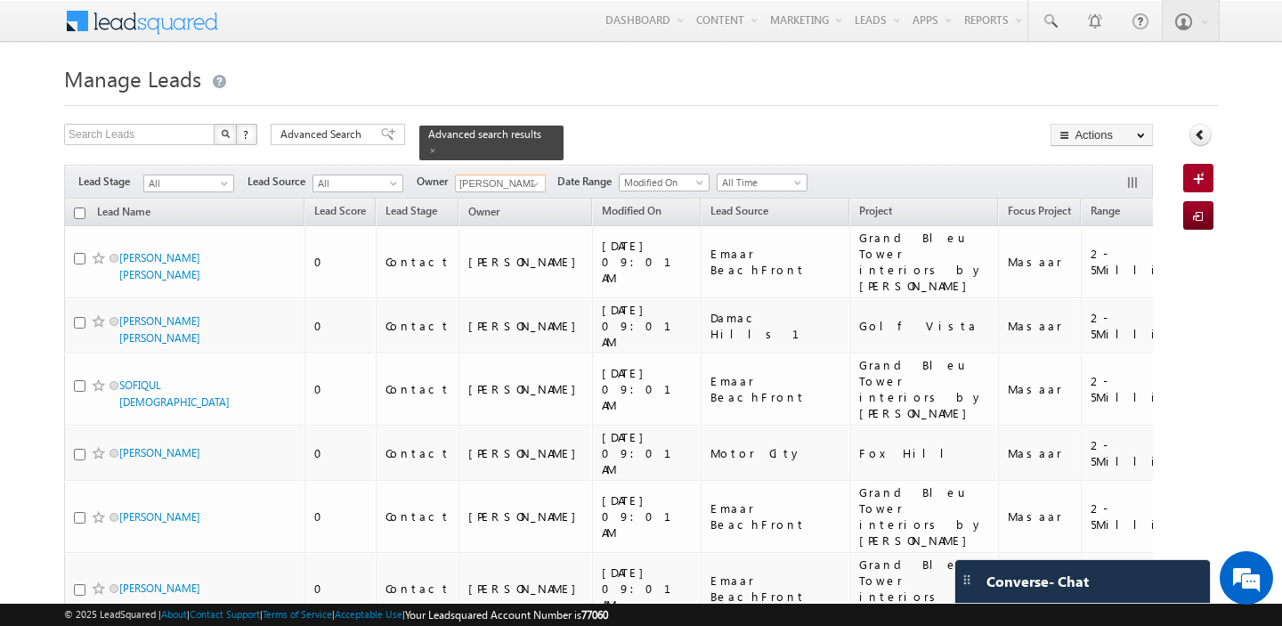
checkbox input "false"
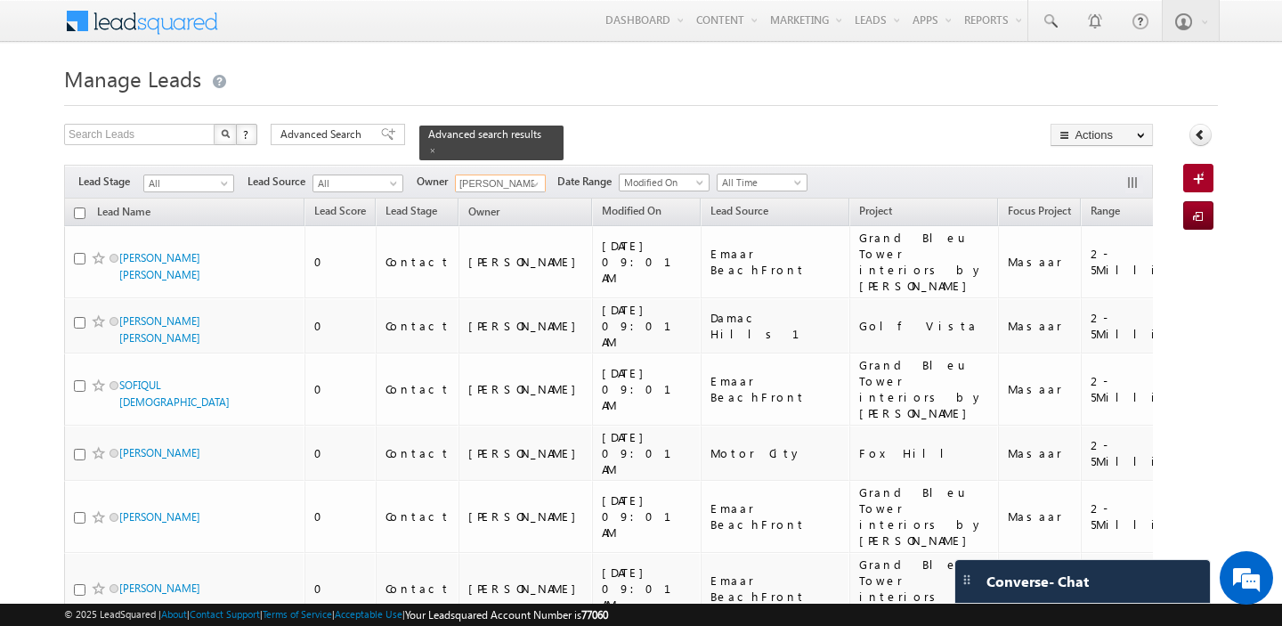
checkbox input "false"
click at [83, 215] on input "checkbox" at bounding box center [80, 213] width 12 height 12
checkbox input "true"
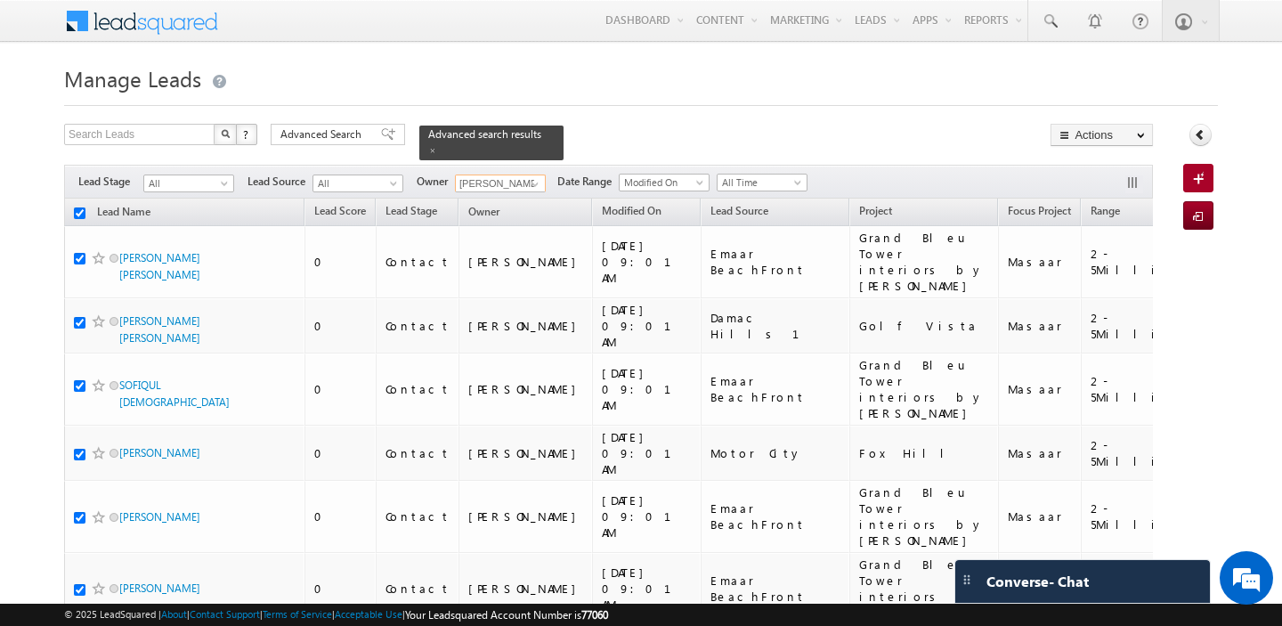
checkbox input "true"
click at [312, 142] on span "Advanced Search" at bounding box center [323, 134] width 86 height 16
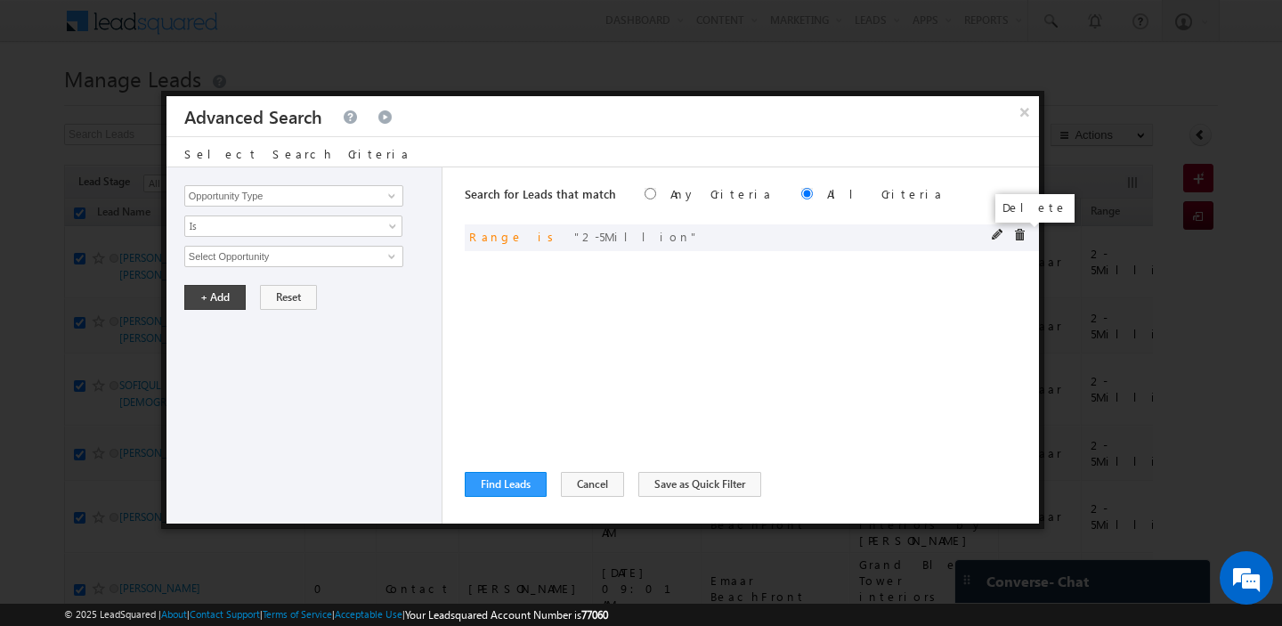
click at [1016, 231] on span at bounding box center [1019, 235] width 12 height 12
click at [503, 481] on button "Find Leads" at bounding box center [506, 484] width 82 height 25
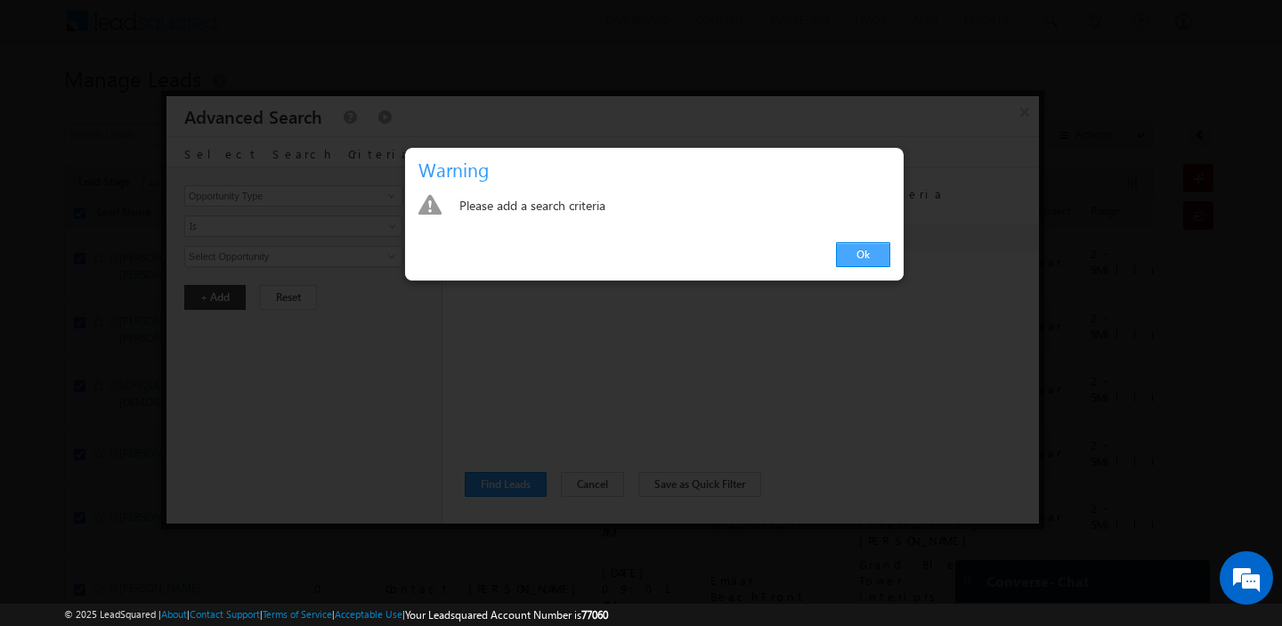
click at [876, 264] on link "Ok" at bounding box center [863, 254] width 54 height 25
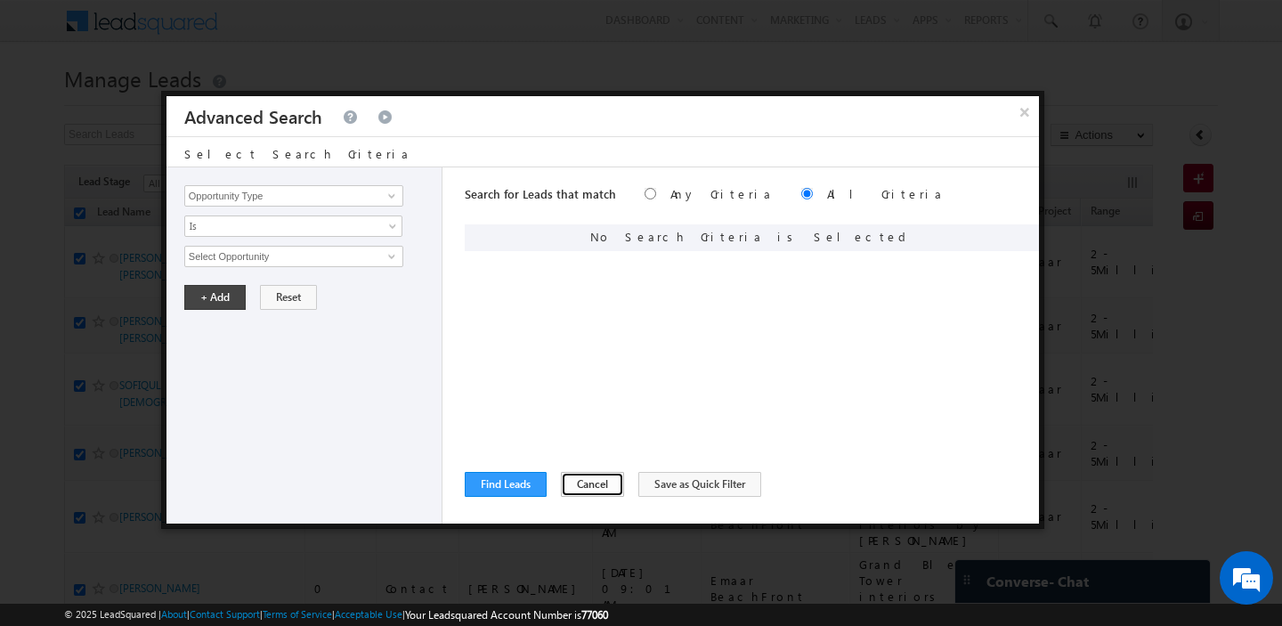
click at [570, 485] on button "Cancel" at bounding box center [592, 484] width 63 height 25
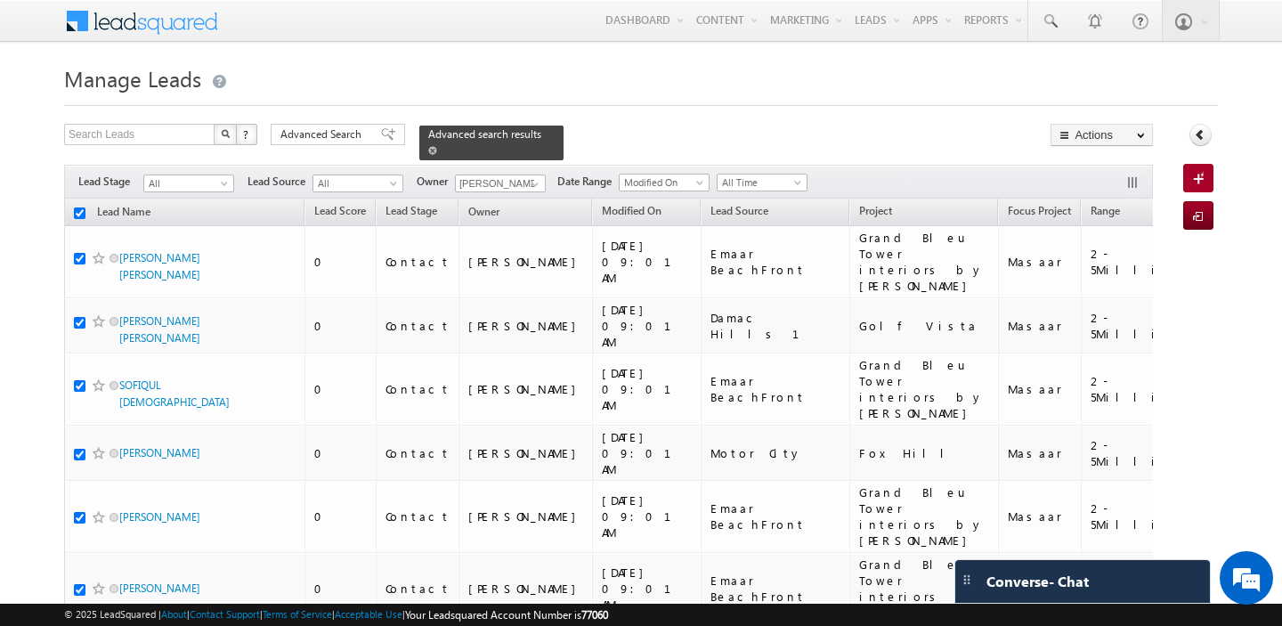
click at [428, 146] on span at bounding box center [432, 150] width 9 height 9
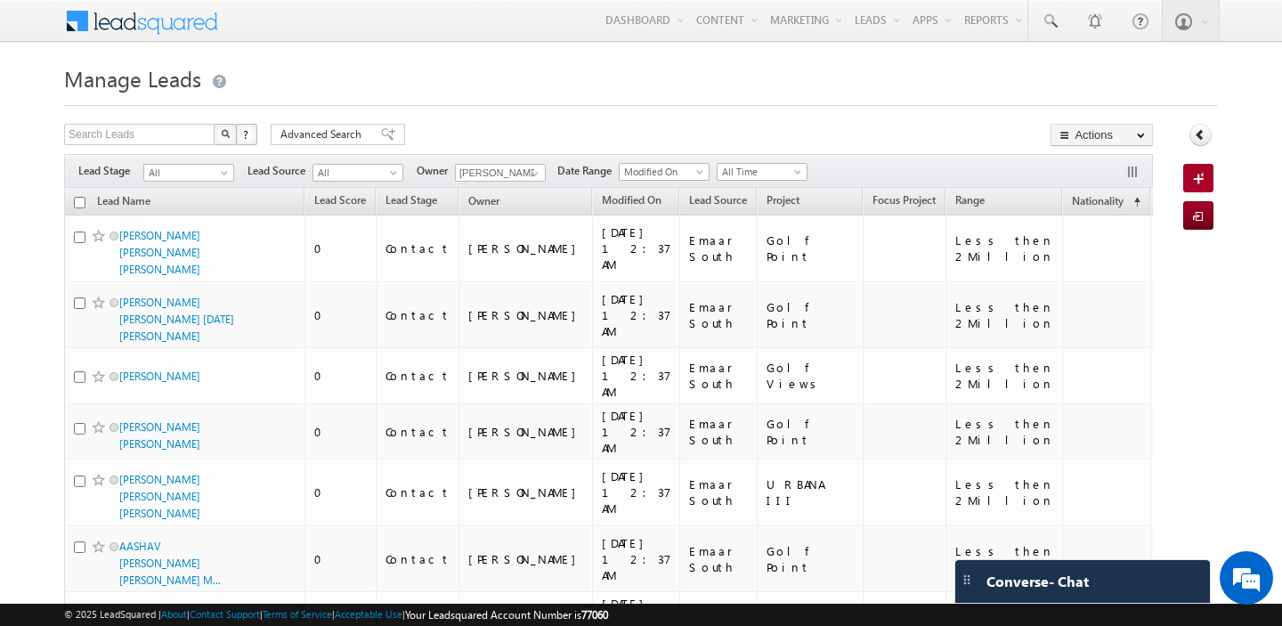
click at [80, 201] on input "checkbox" at bounding box center [80, 203] width 12 height 12
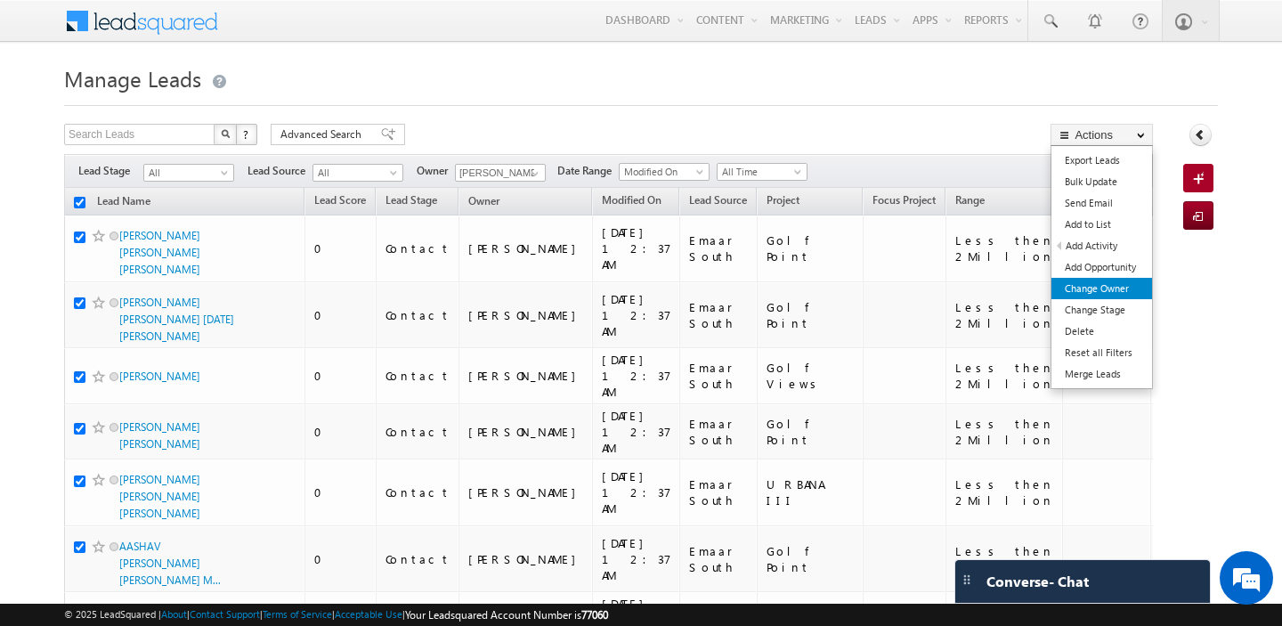
click at [1125, 289] on link "Change Owner" at bounding box center [1101, 288] width 101 height 21
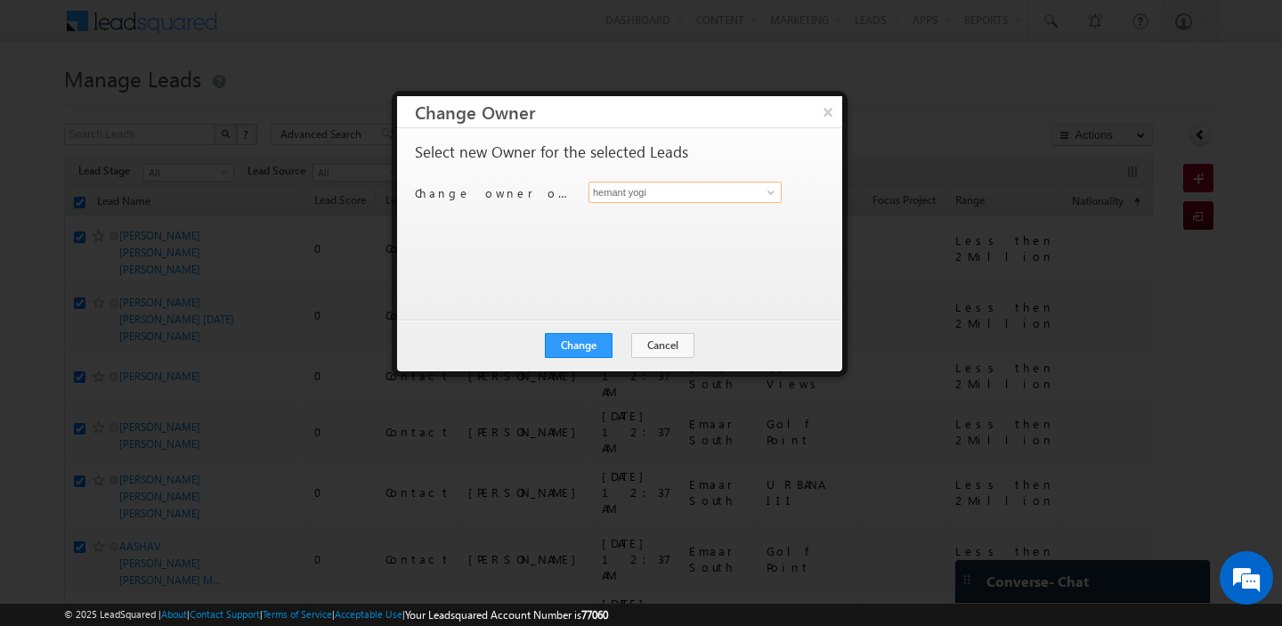
click at [636, 194] on input "hemant yogi" at bounding box center [684, 192] width 193 height 21
click at [596, 222] on span "[PERSON_NAME][EMAIL_ADDRESS][DOMAIN_NAME]" at bounding box center [676, 226] width 160 height 13
click at [585, 349] on button "Change" at bounding box center [579, 345] width 68 height 25
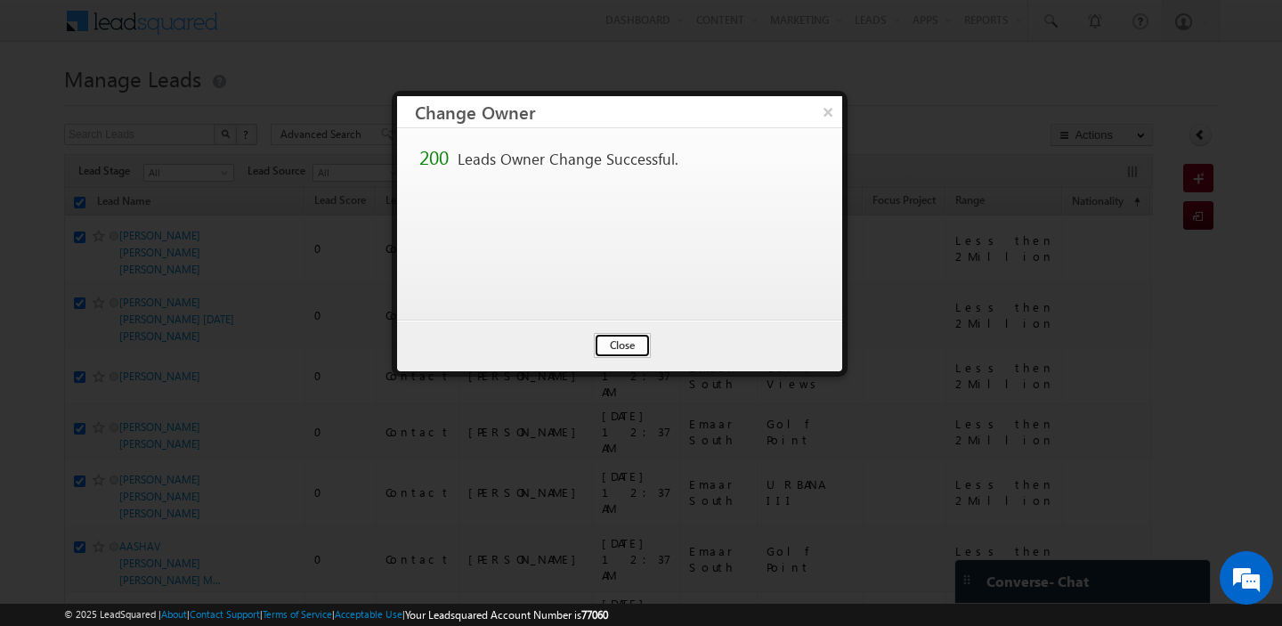
click at [619, 348] on button "Close" at bounding box center [622, 345] width 57 height 25
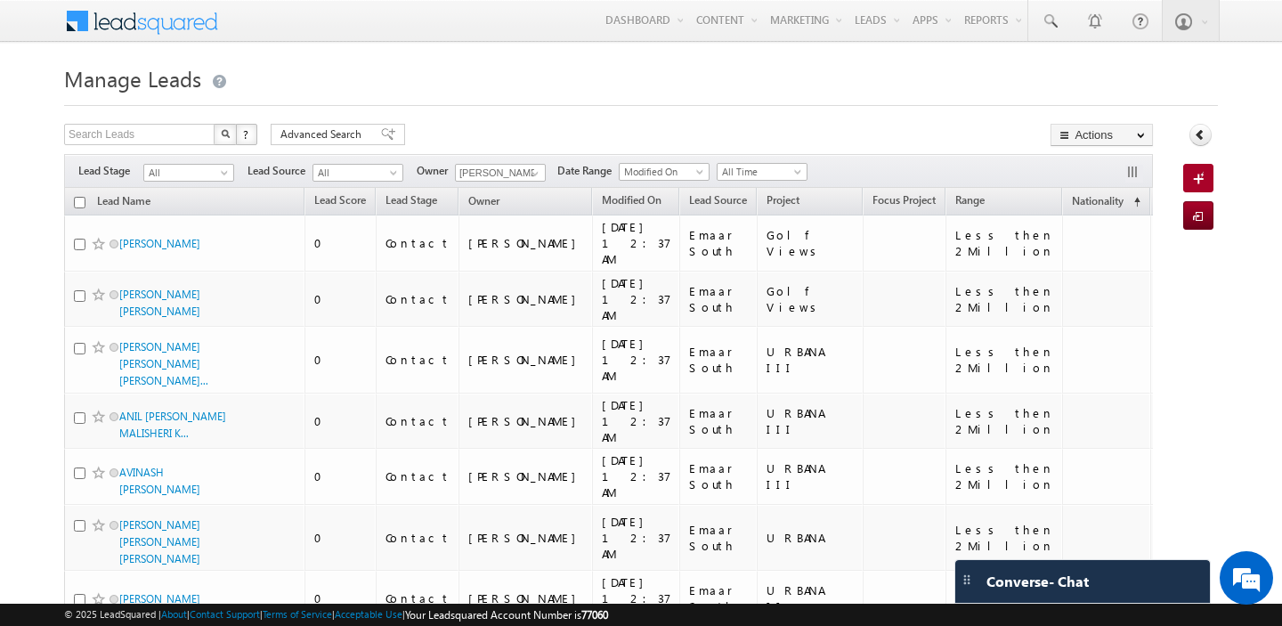
click at [77, 206] on input "checkbox" at bounding box center [80, 203] width 12 height 12
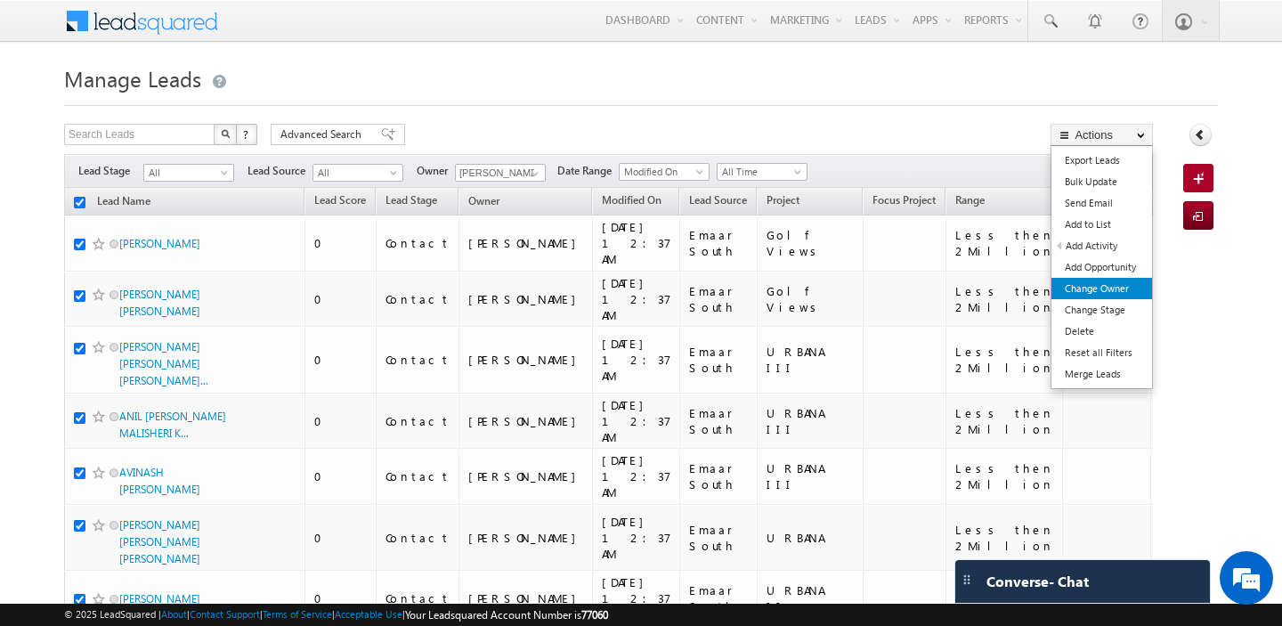
click at [1101, 284] on link "Change Owner" at bounding box center [1101, 288] width 101 height 21
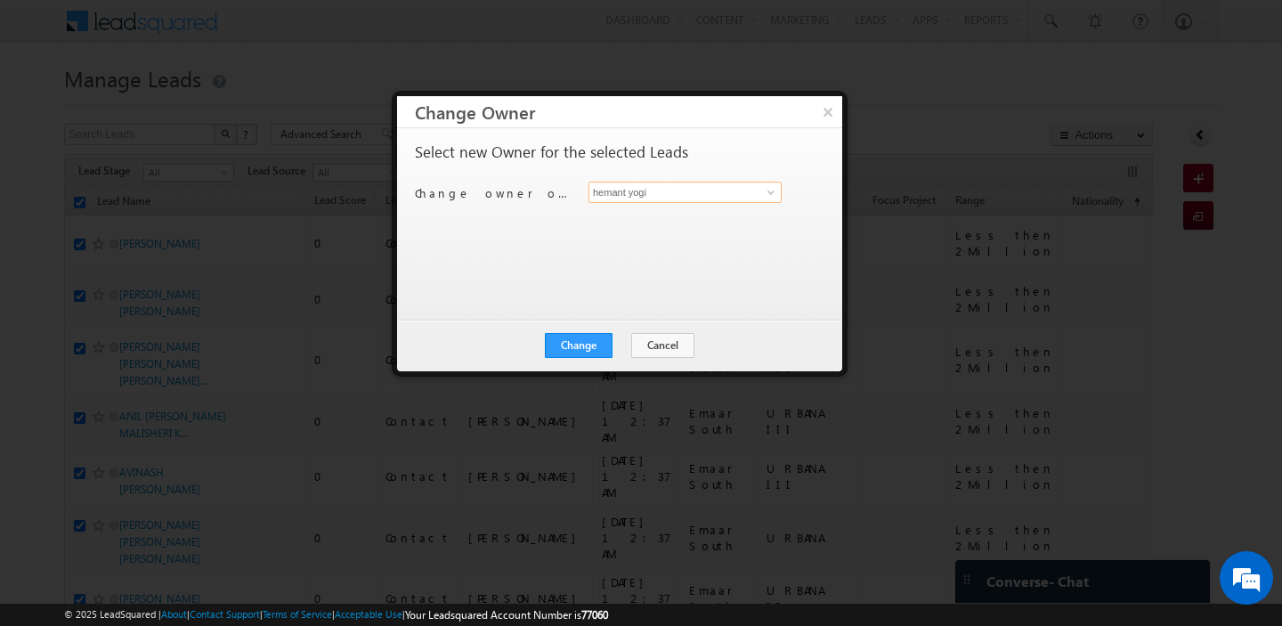
click at [696, 190] on input "hemant yogi" at bounding box center [684, 192] width 193 height 21
click at [652, 205] on link "[PERSON_NAME] [PERSON_NAME][EMAIL_ADDRESS][DOMAIN_NAME]" at bounding box center [684, 220] width 193 height 34
click at [583, 342] on button "Change" at bounding box center [579, 345] width 68 height 25
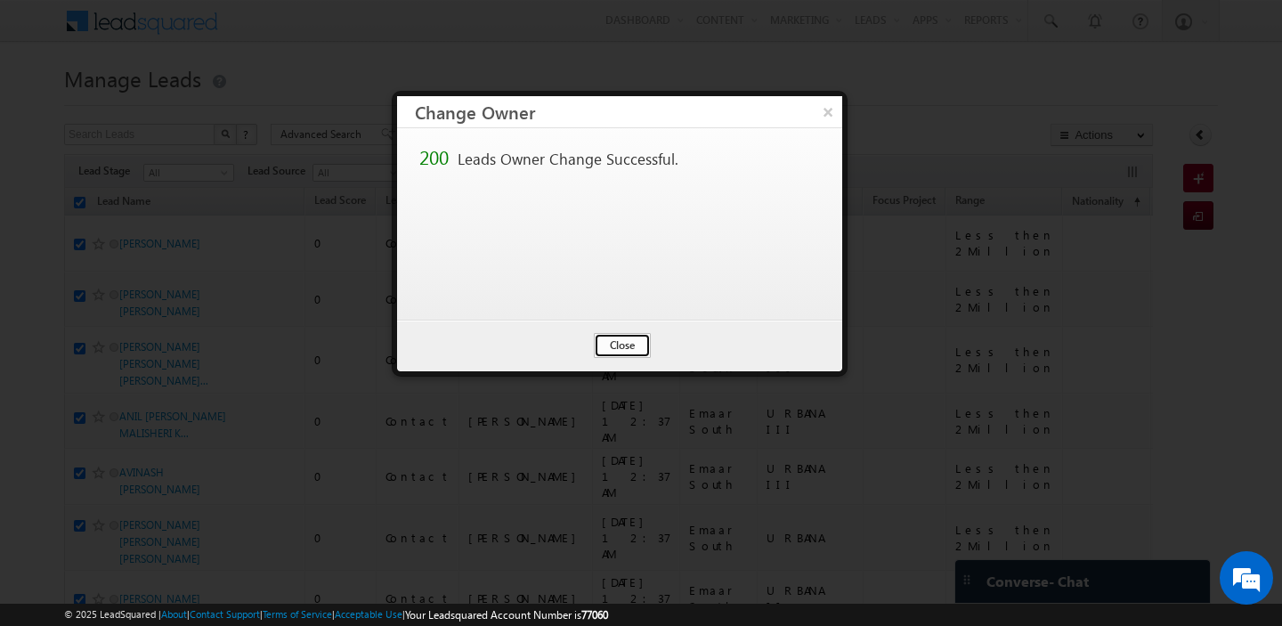
click at [634, 336] on button "Close" at bounding box center [622, 345] width 57 height 25
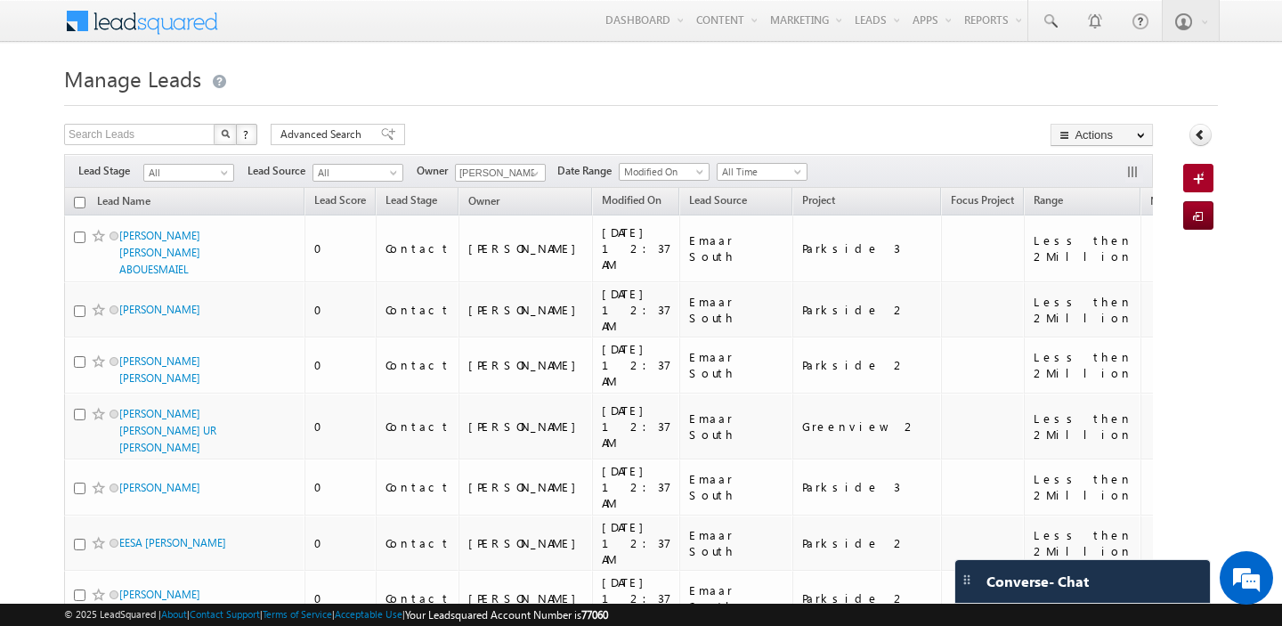
click at [76, 202] on input "checkbox" at bounding box center [80, 203] width 12 height 12
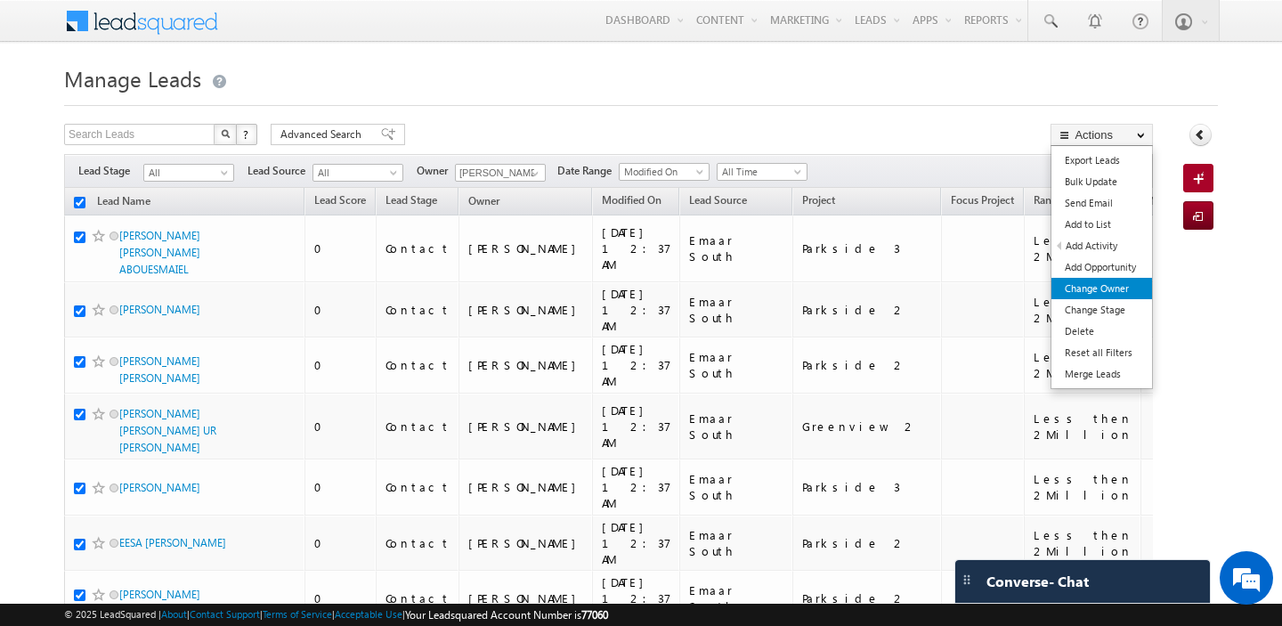
click at [1125, 293] on link "Change Owner" at bounding box center [1101, 288] width 101 height 21
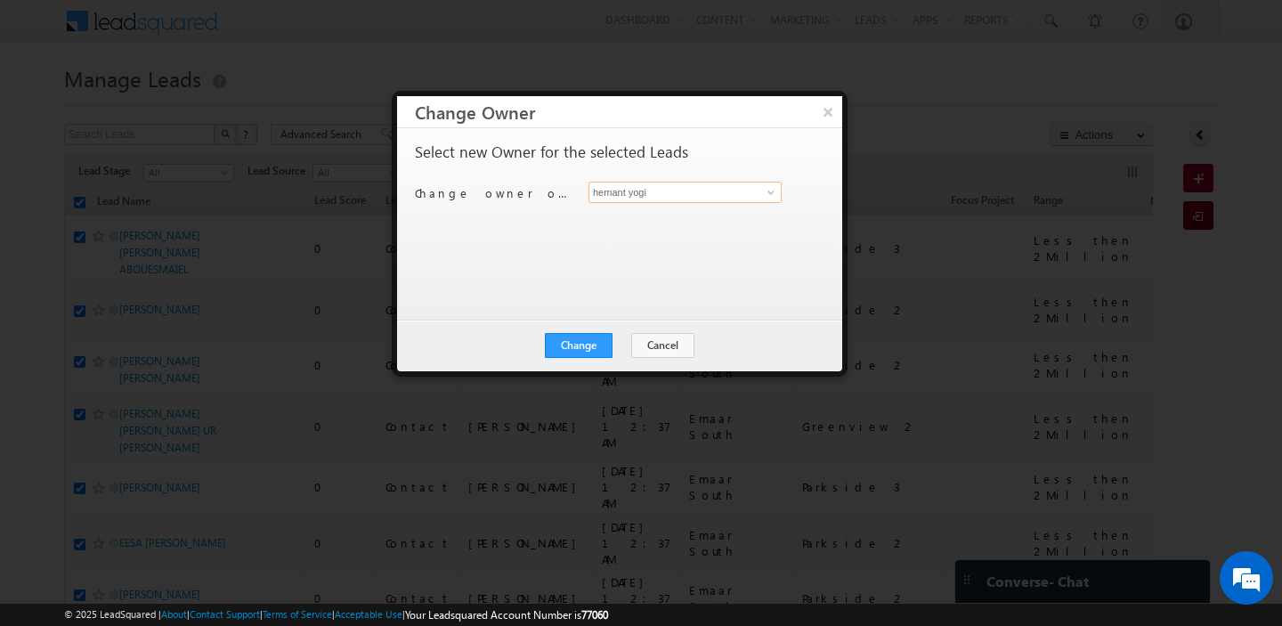
click at [691, 196] on input "hemant yogi" at bounding box center [684, 192] width 193 height 21
click at [835, 117] on button "×" at bounding box center [827, 111] width 29 height 31
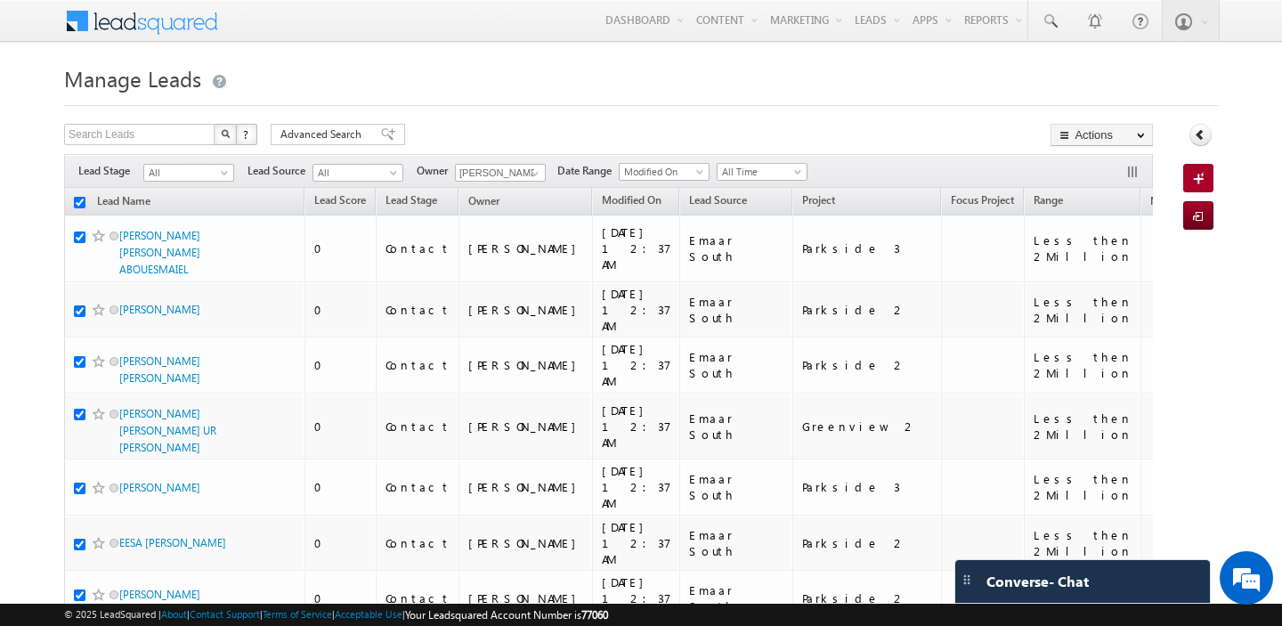
click at [77, 199] on input "checkbox" at bounding box center [80, 203] width 12 height 12
click at [532, 172] on span at bounding box center [535, 173] width 14 height 14
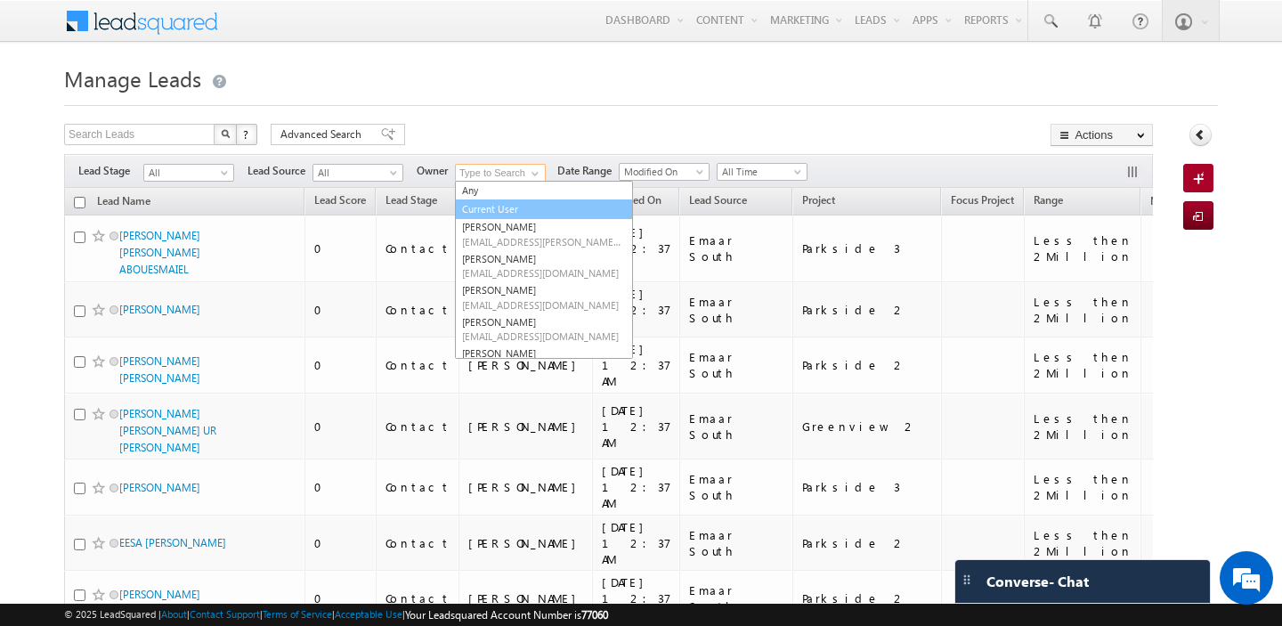
click at [529, 208] on link "Current User" at bounding box center [544, 209] width 178 height 20
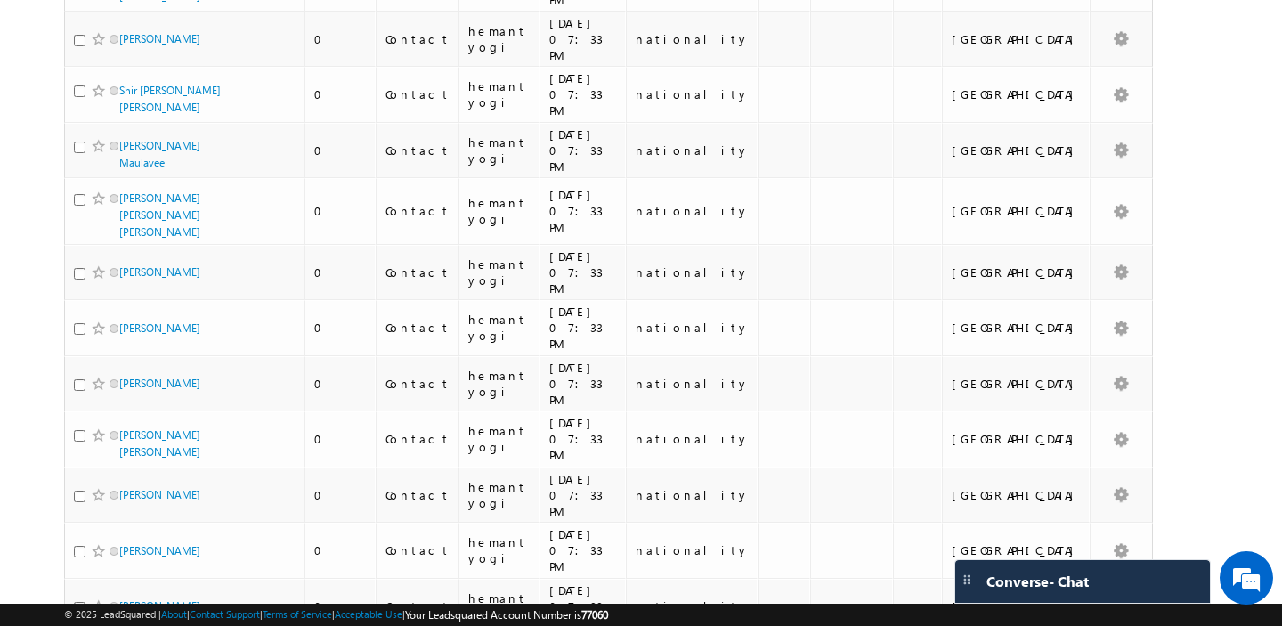
scroll to position [8133, 0]
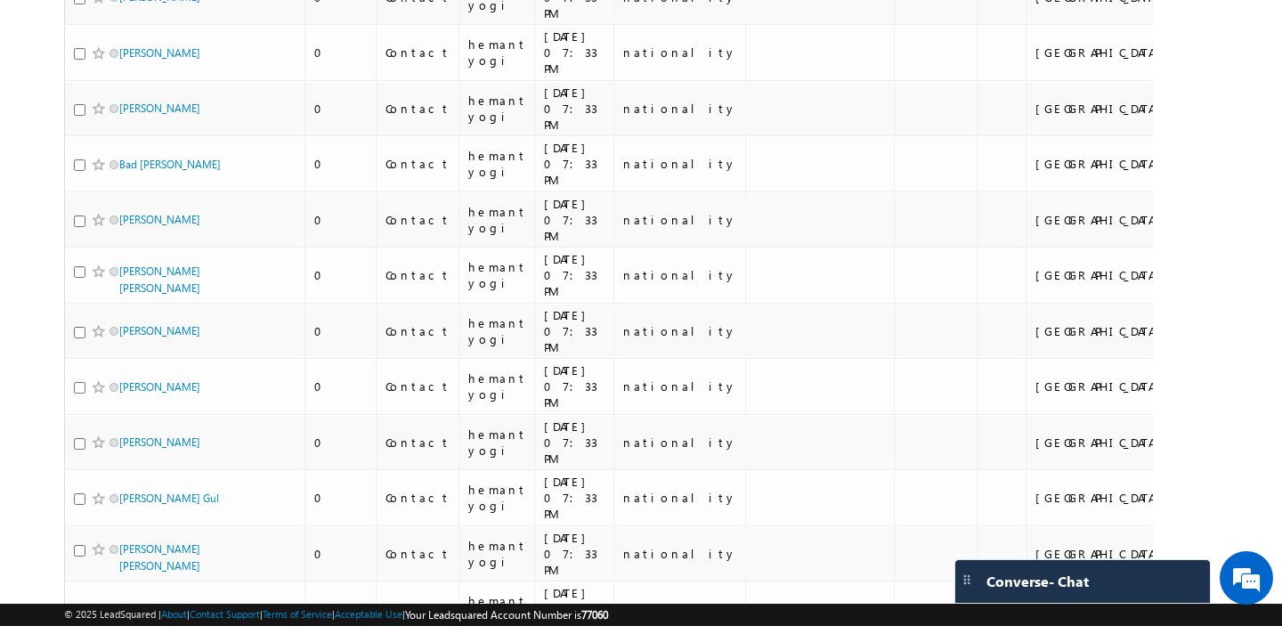
scroll to position [8212, 0]
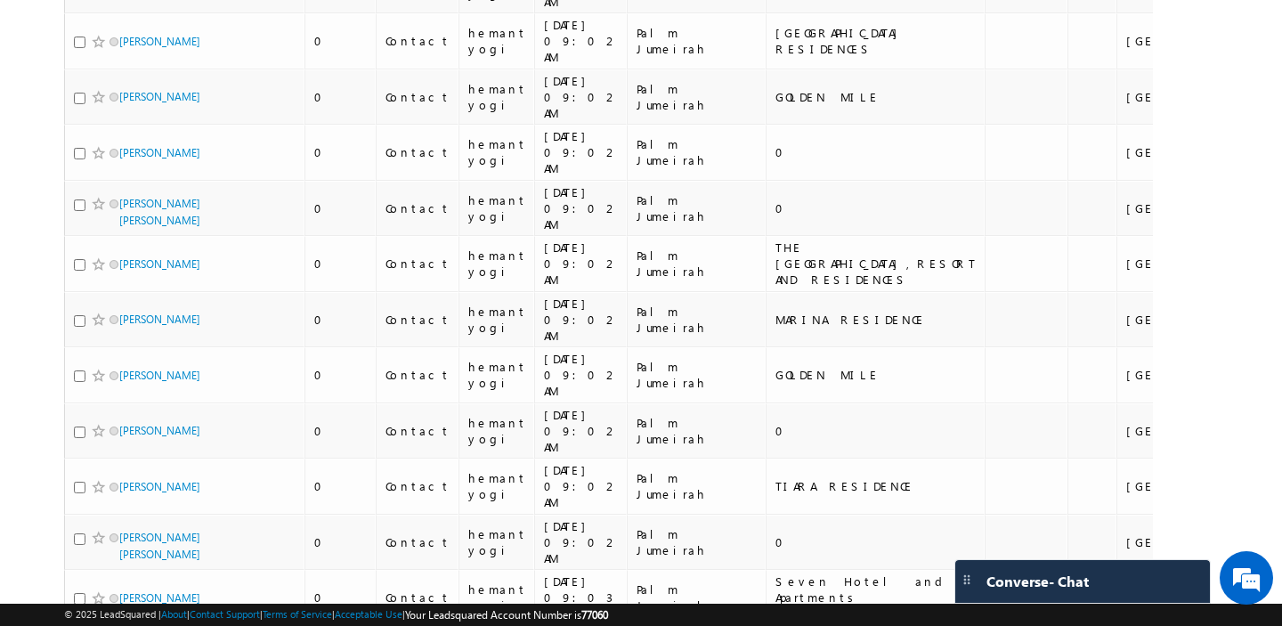
scroll to position [8472, 0]
